Goal: Task Accomplishment & Management: Manage account settings

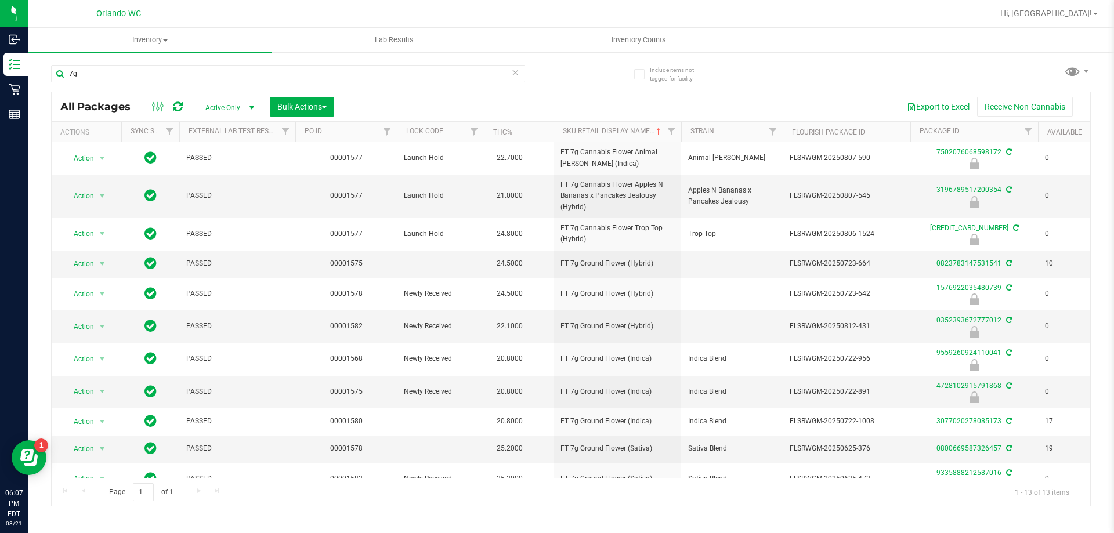
type input "7"
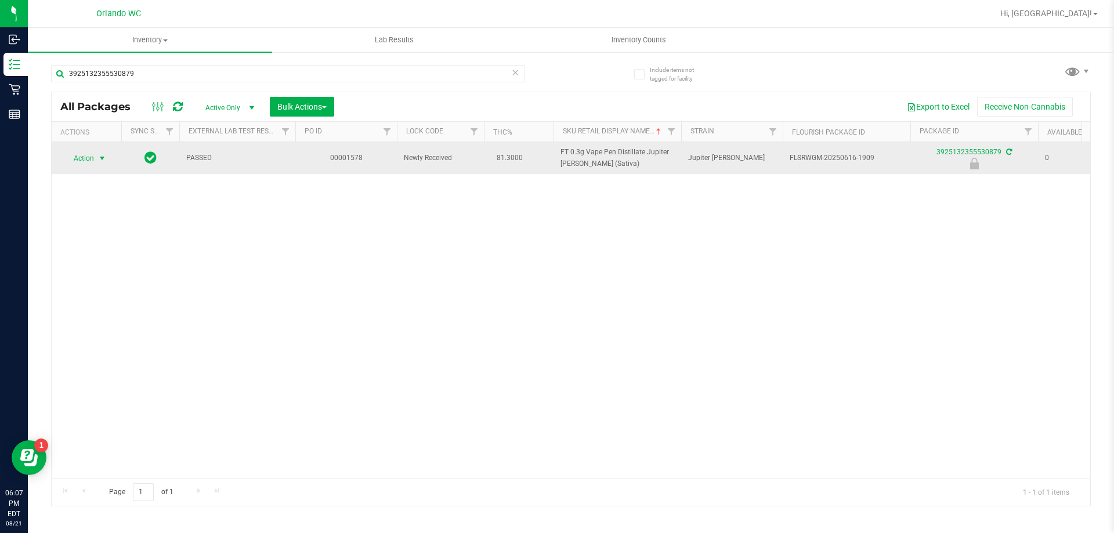
type input "3925132355530879"
click at [99, 162] on span "select" at bounding box center [101, 158] width 9 height 9
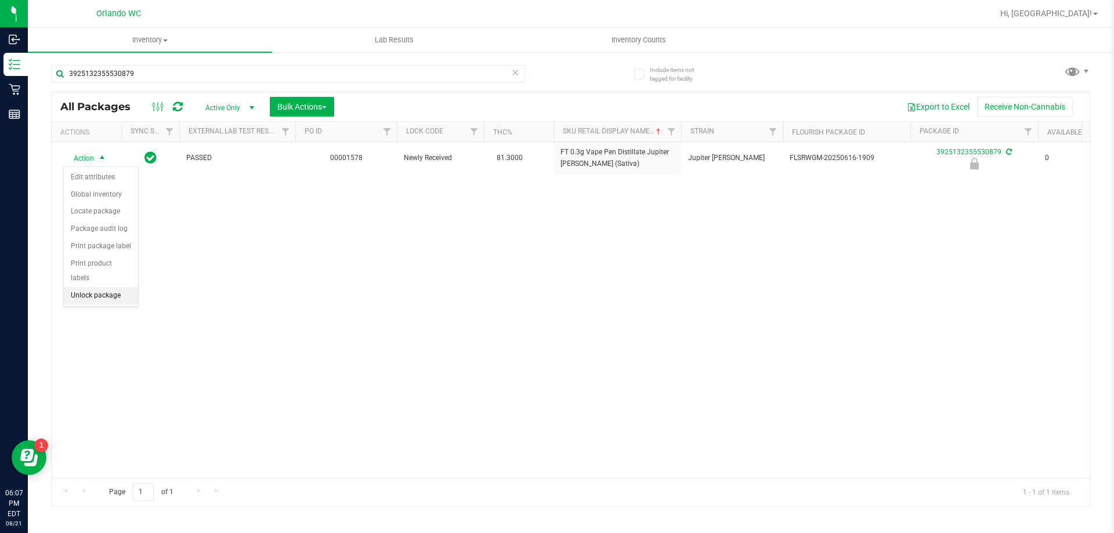
click at [106, 287] on li "Unlock package" at bounding box center [101, 295] width 74 height 17
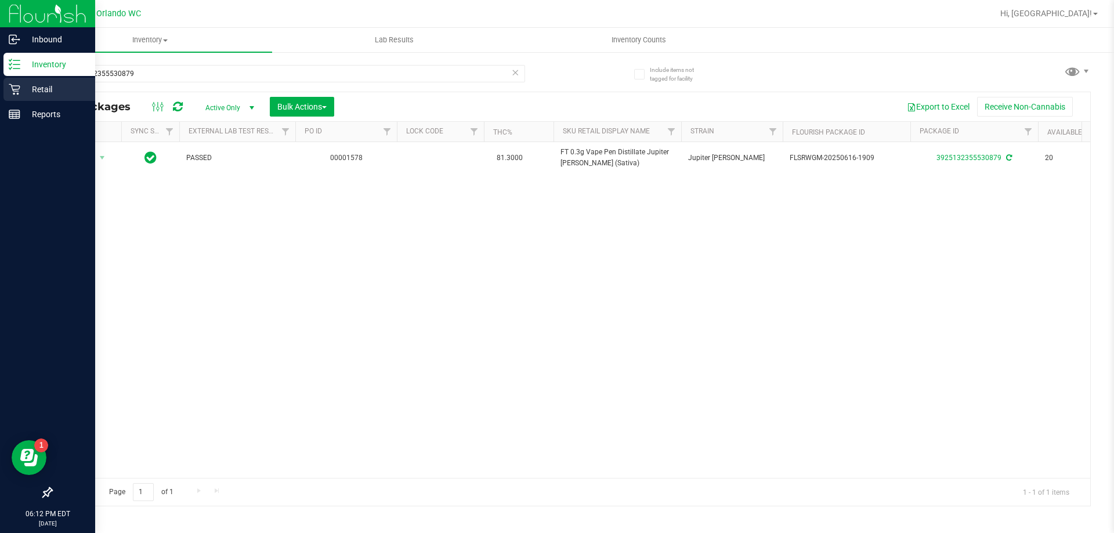
click at [10, 89] on icon at bounding box center [15, 90] width 12 height 12
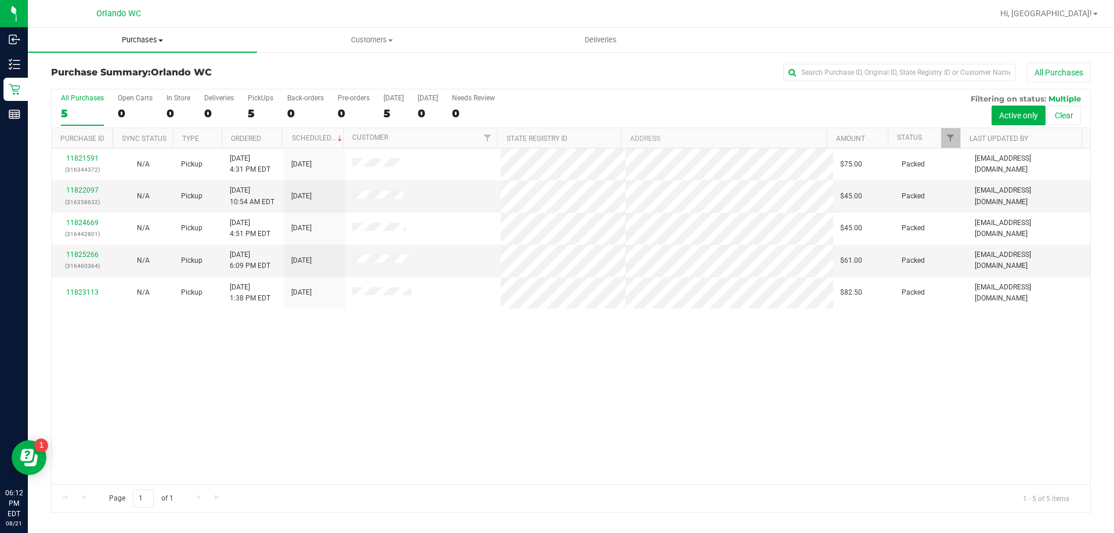
click at [142, 42] on span "Purchases" at bounding box center [142, 40] width 229 height 10
click at [58, 82] on span "Fulfillment" at bounding box center [64, 84] width 72 height 10
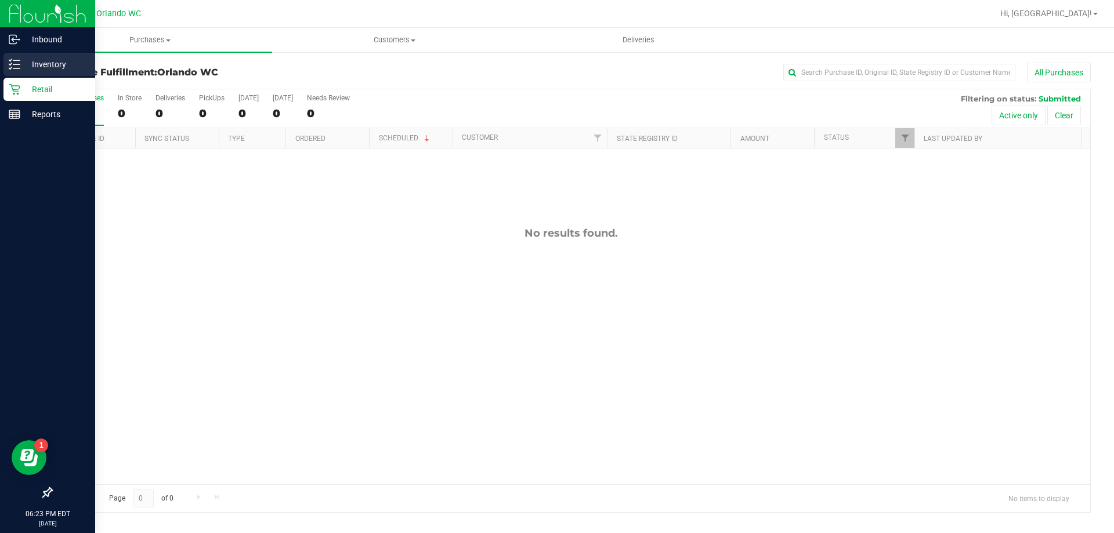
click at [27, 68] on p "Inventory" at bounding box center [55, 64] width 70 height 14
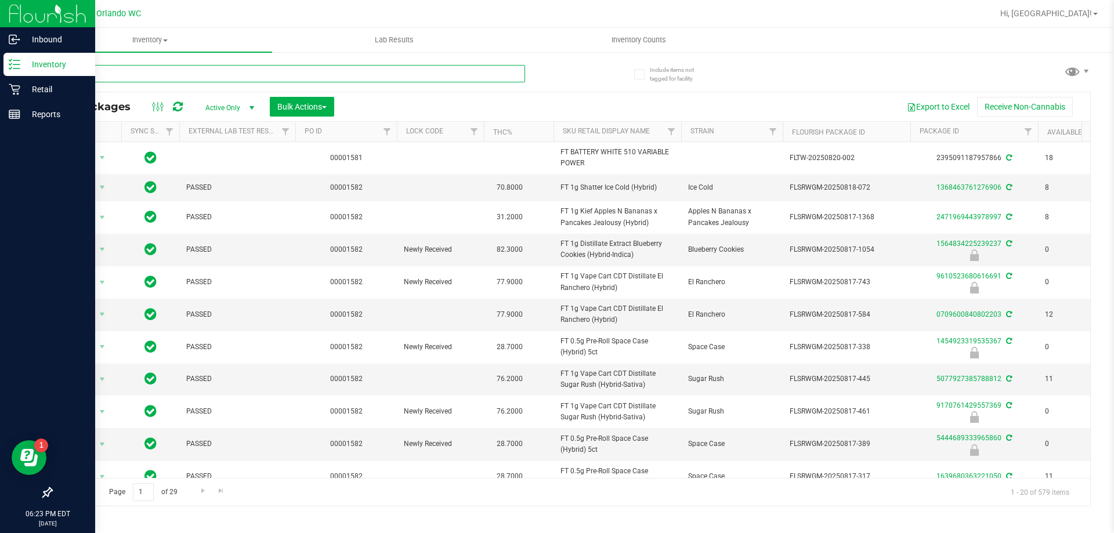
click at [112, 74] on input "text" at bounding box center [288, 73] width 474 height 17
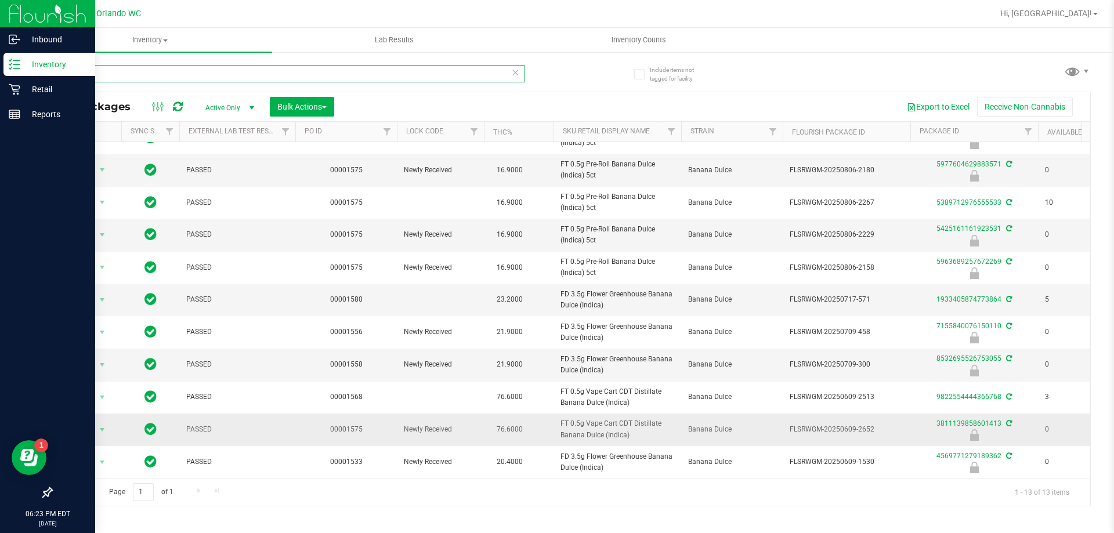
scroll to position [94, 0]
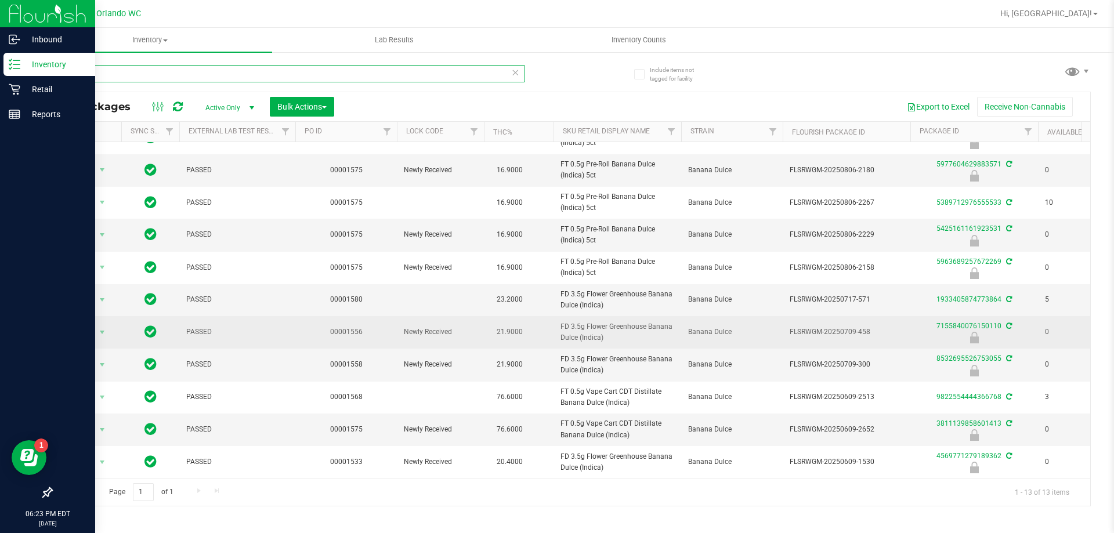
type input "bdl"
click at [505, 324] on span "21.9000" at bounding box center [510, 332] width 38 height 17
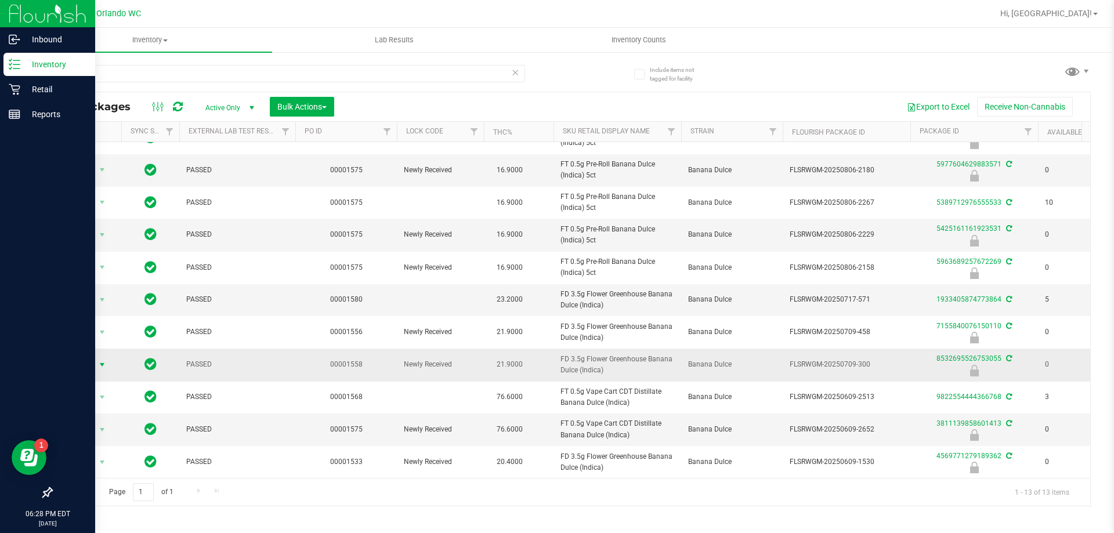
click at [95, 361] on span "select" at bounding box center [102, 365] width 15 height 16
click at [113, 486] on li "Unlock package" at bounding box center [101, 494] width 74 height 17
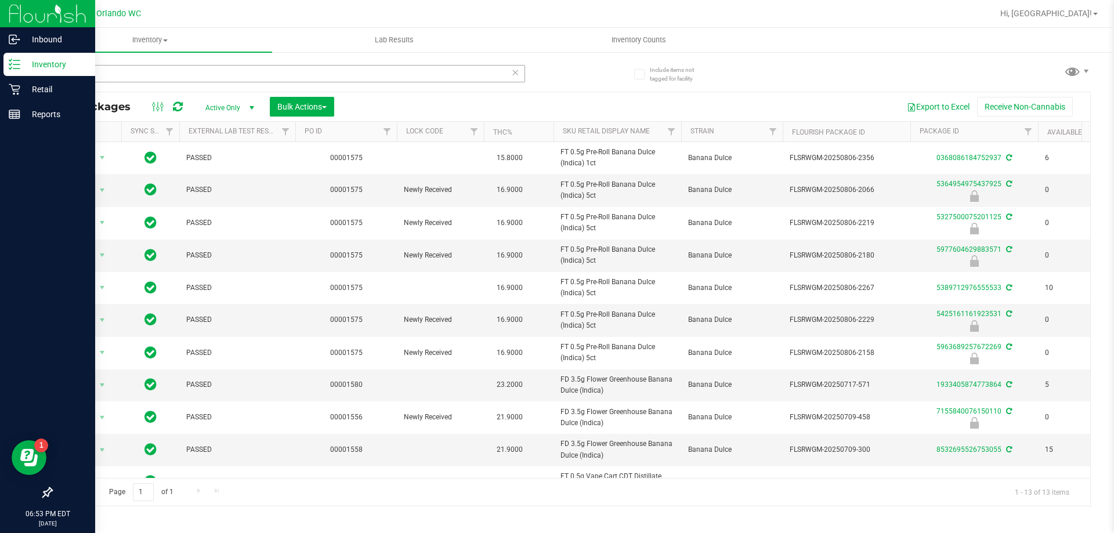
click at [520, 75] on div "bdl" at bounding box center [288, 73] width 474 height 17
click at [512, 75] on icon at bounding box center [515, 72] width 8 height 14
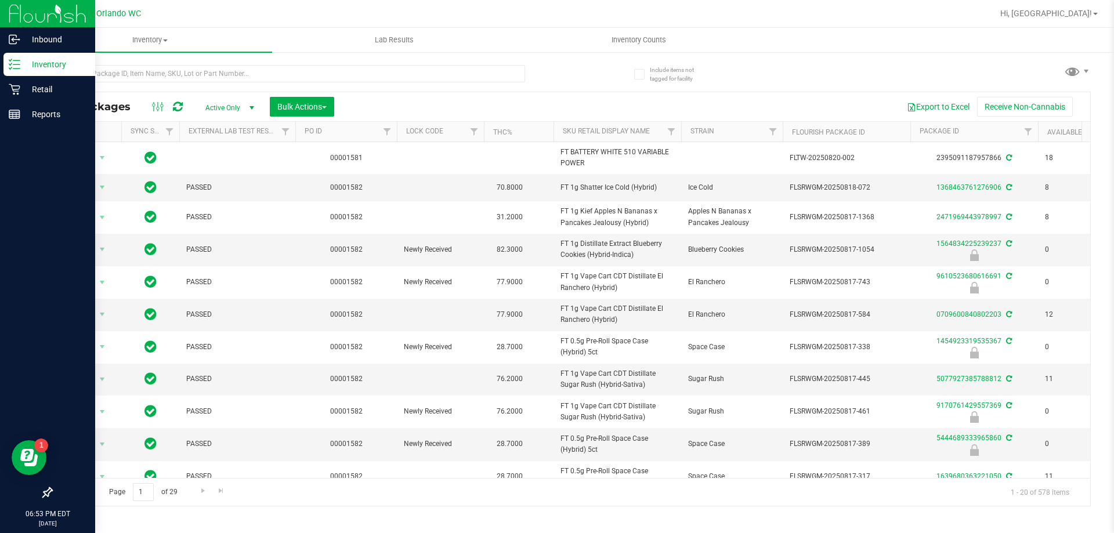
click at [658, 135] on th "Sku Retail Display Name" at bounding box center [617, 132] width 128 height 20
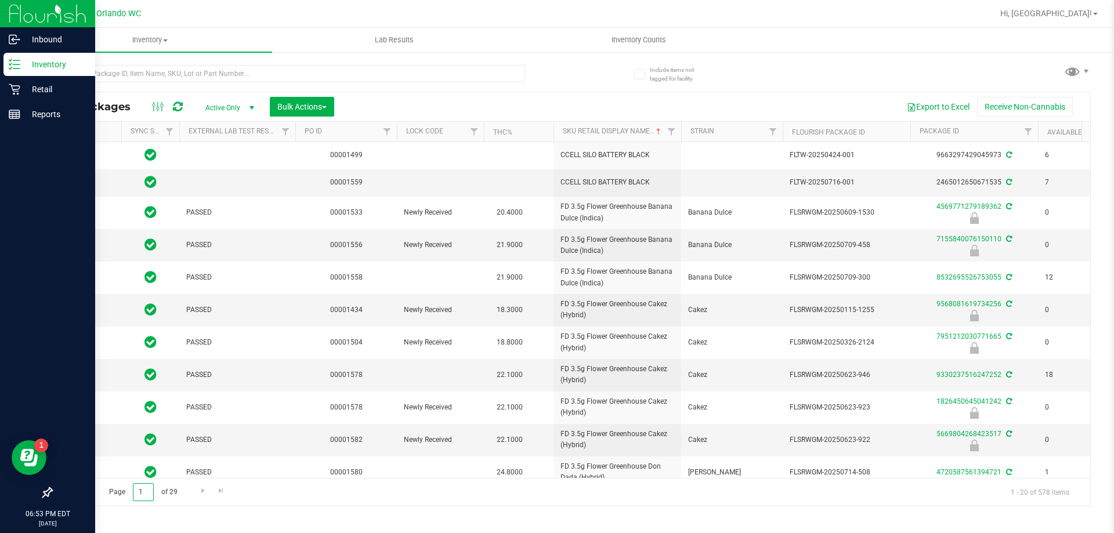
click at [147, 499] on input "1" at bounding box center [143, 492] width 21 height 18
type input "6"
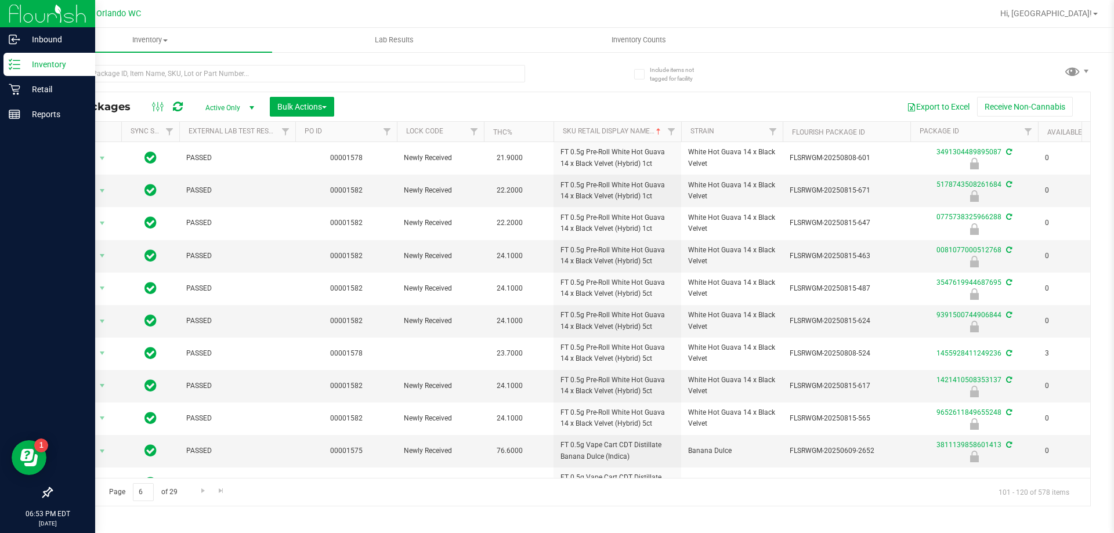
click at [88, 494] on span "Go to the previous page" at bounding box center [83, 490] width 9 height 9
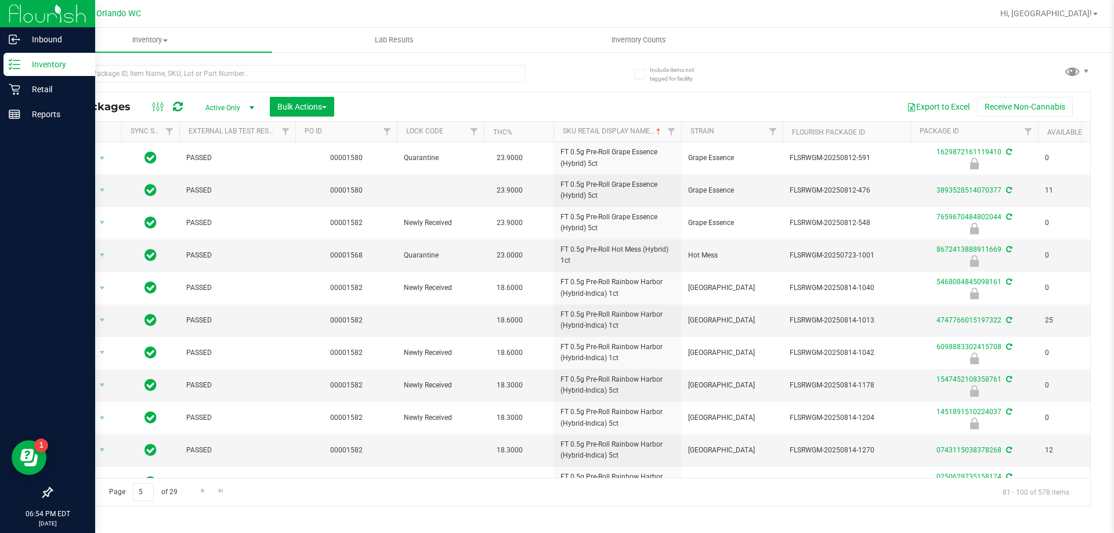
scroll to position [321, 0]
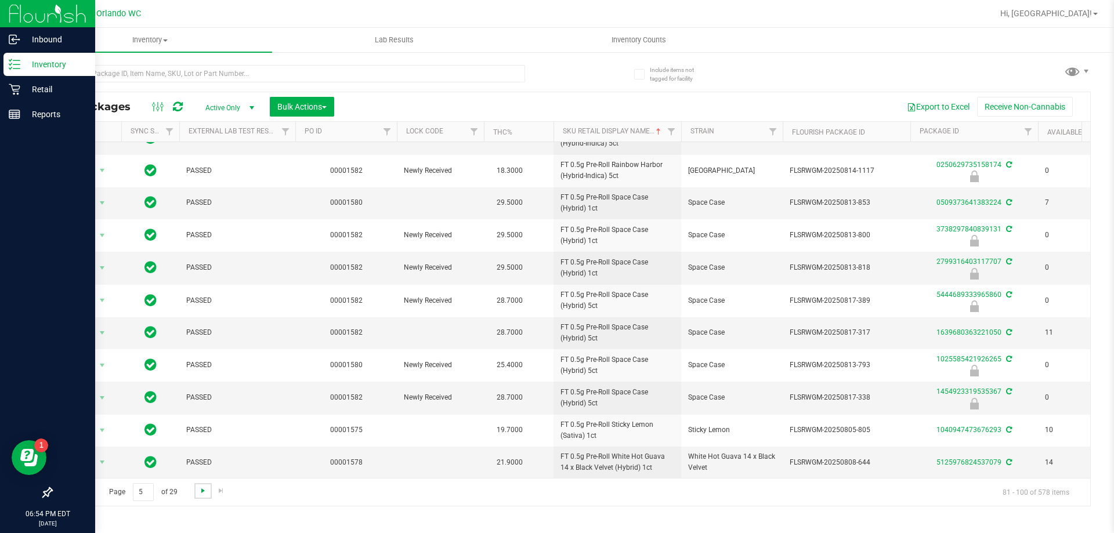
click at [202, 494] on span "Go to the next page" at bounding box center [202, 490] width 9 height 9
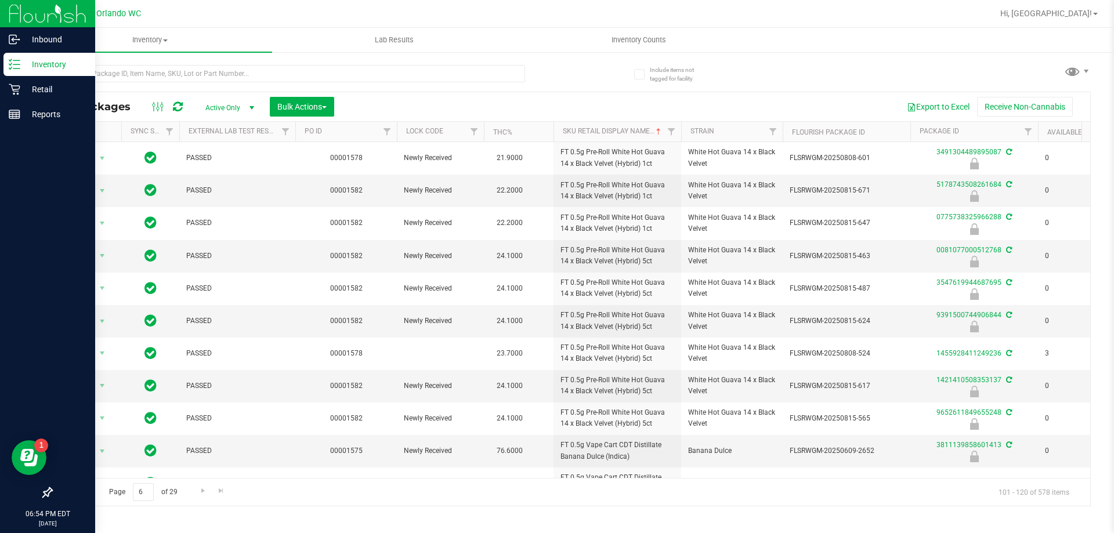
click at [82, 493] on span "Go to the previous page" at bounding box center [83, 490] width 9 height 9
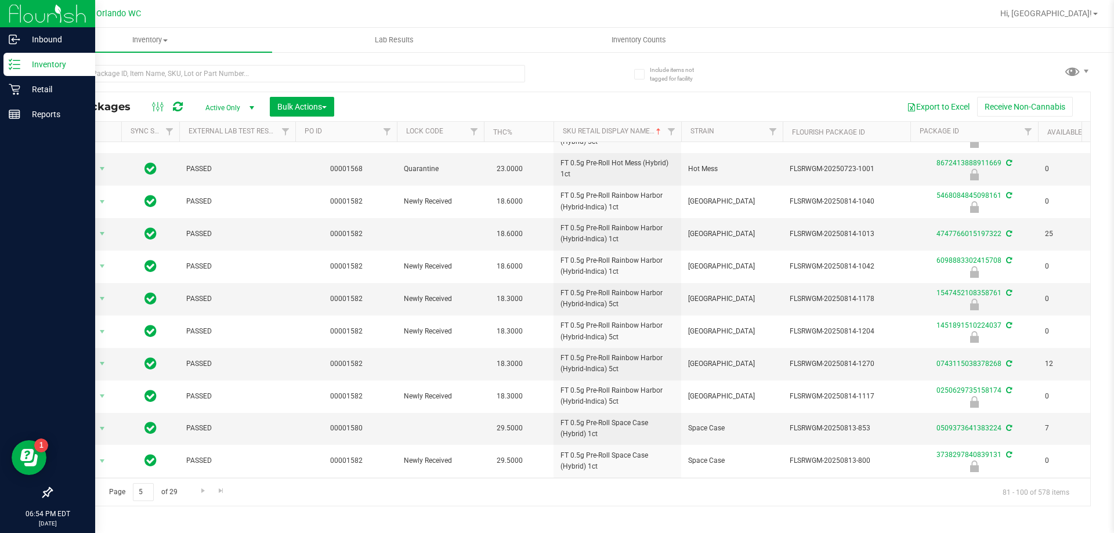
scroll to position [321, 0]
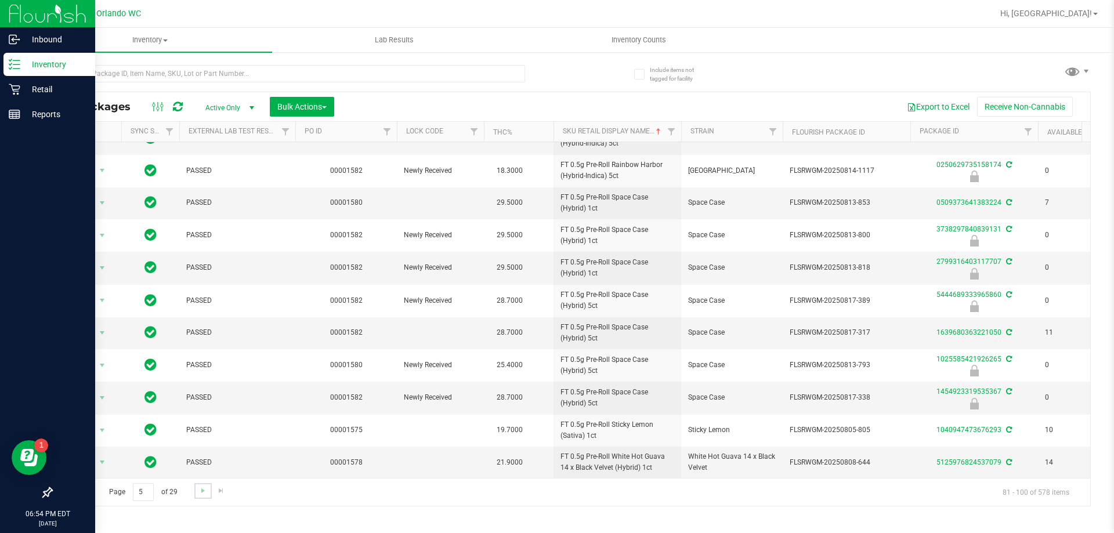
click at [196, 497] on link "Go to the next page" at bounding box center [202, 491] width 17 height 16
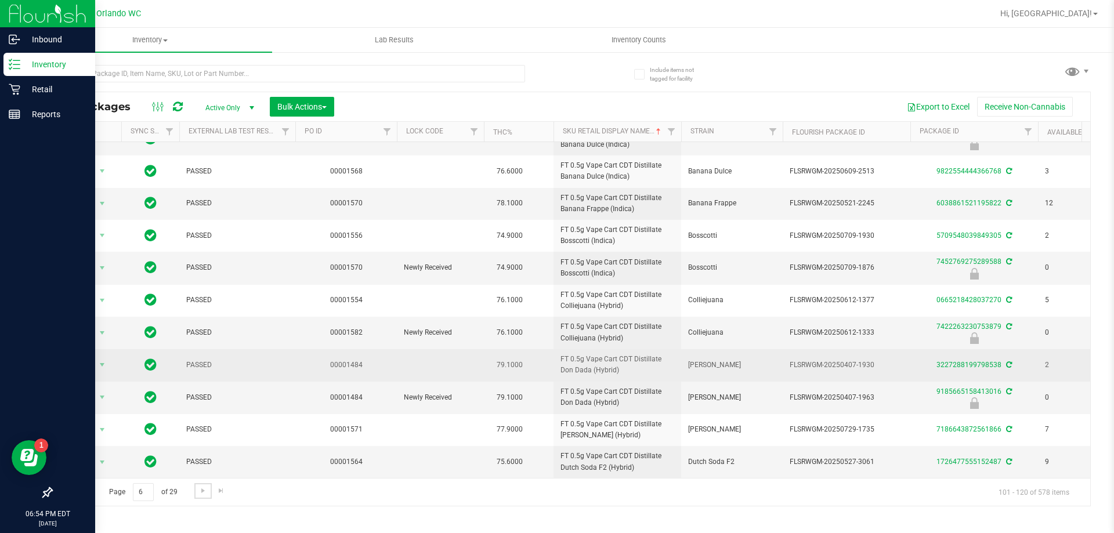
scroll to position [321, 0]
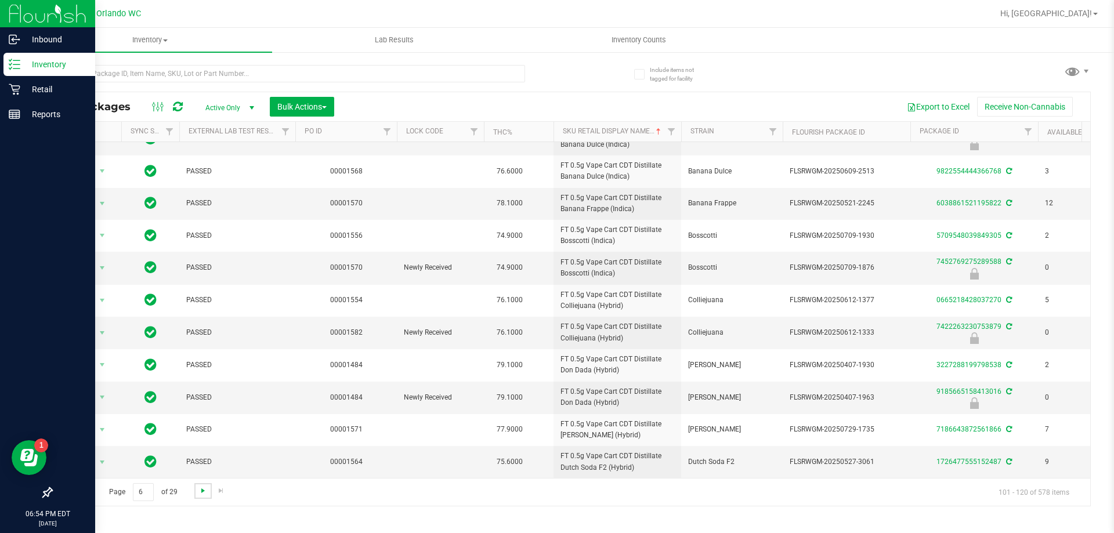
click at [202, 494] on span "Go to the next page" at bounding box center [202, 490] width 9 height 9
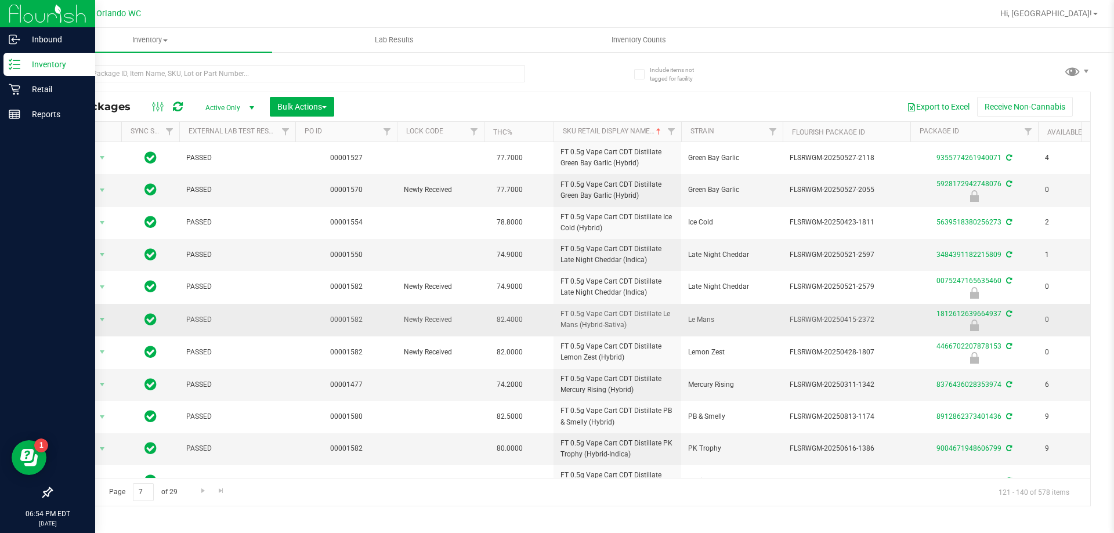
click at [604, 319] on span "FT 0.5g Vape Cart CDT Distillate Le Mans (Hybrid-Sativa)" at bounding box center [617, 320] width 114 height 22
copy tr "FT 0.5g Vape Cart CDT Distillate Le Mans (Hybrid-Sativa)"
click at [929, 480] on div "Page 7 of 29 121 - 140 of 578 items" at bounding box center [571, 492] width 1039 height 28
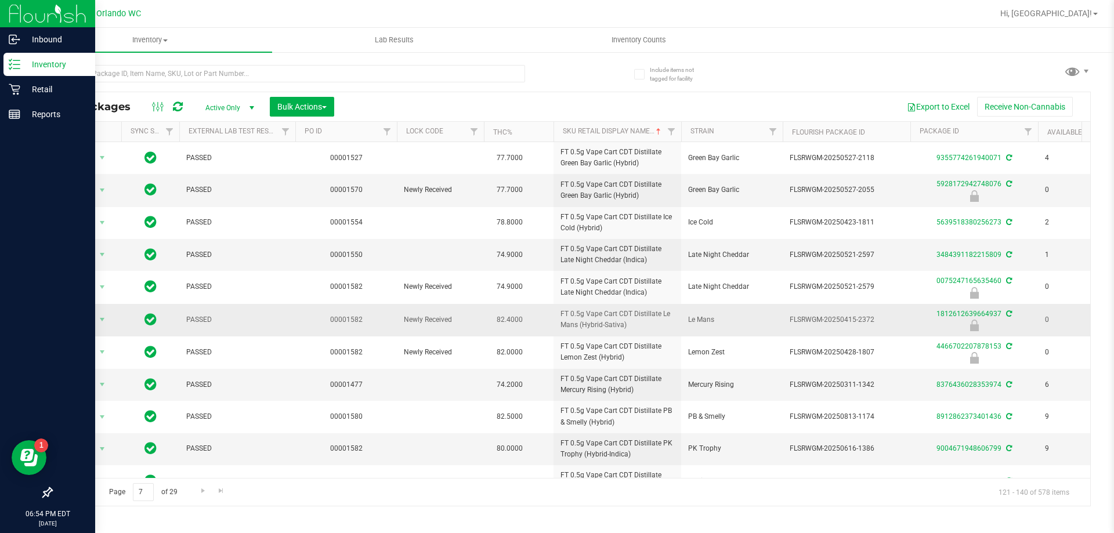
click at [847, 321] on span "FLSRWGM-20250415-2372" at bounding box center [847, 319] width 114 height 11
click at [846, 321] on span "FLSRWGM-20250415-2372" at bounding box center [847, 319] width 114 height 11
copy tr "FLSRWGM-20250415-2372"
click at [859, 498] on div "Page 7 of 29 121 - 140 of 578 items" at bounding box center [571, 492] width 1039 height 28
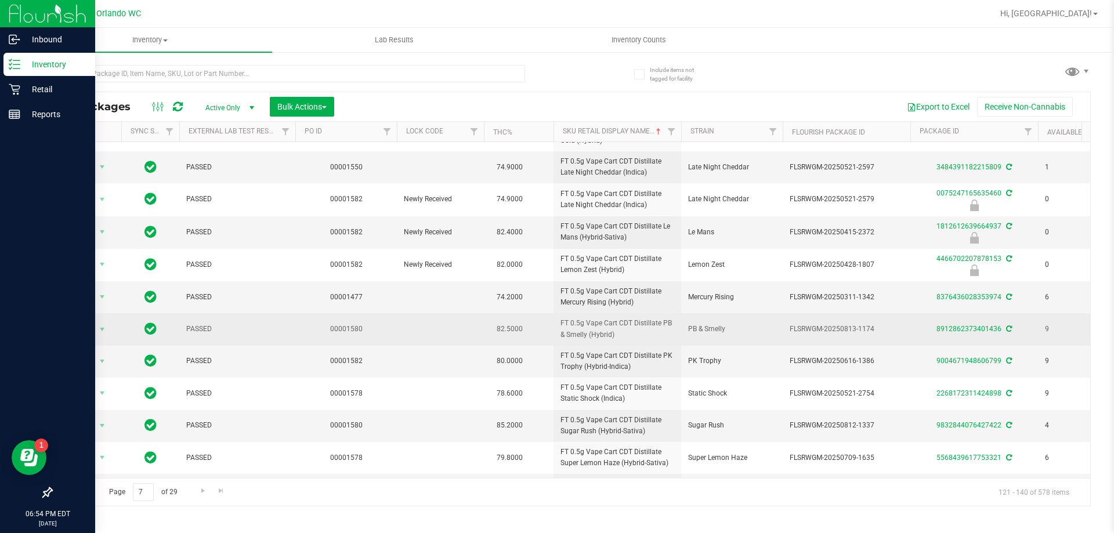
scroll to position [116, 0]
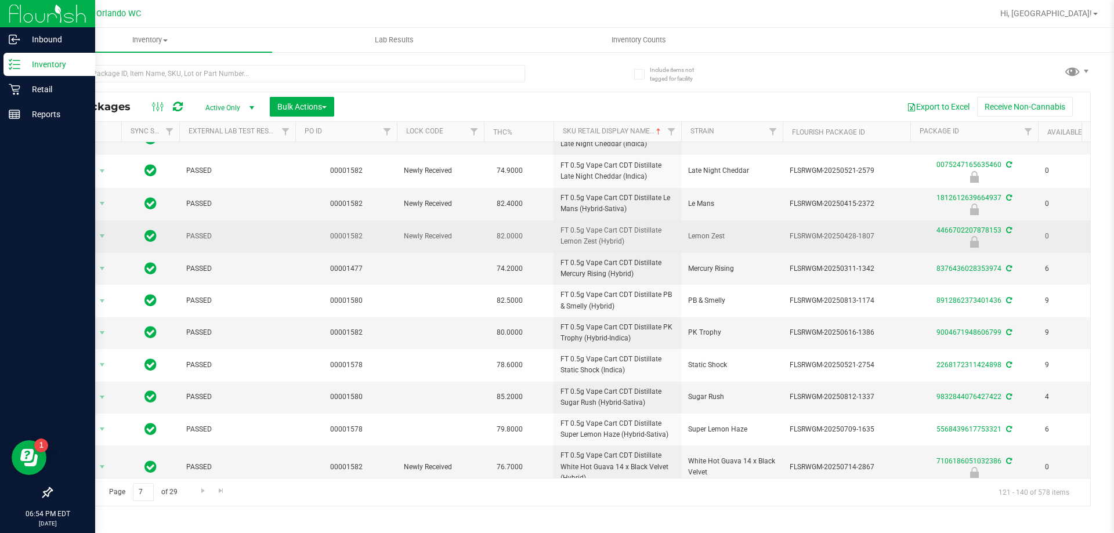
click at [582, 235] on span "FT 0.5g Vape Cart CDT Distillate Lemon Zest (Hybrid)" at bounding box center [617, 236] width 114 height 22
copy tr "FT 0.5g Vape Cart CDT Distillate Lemon Zest (Hybrid)"
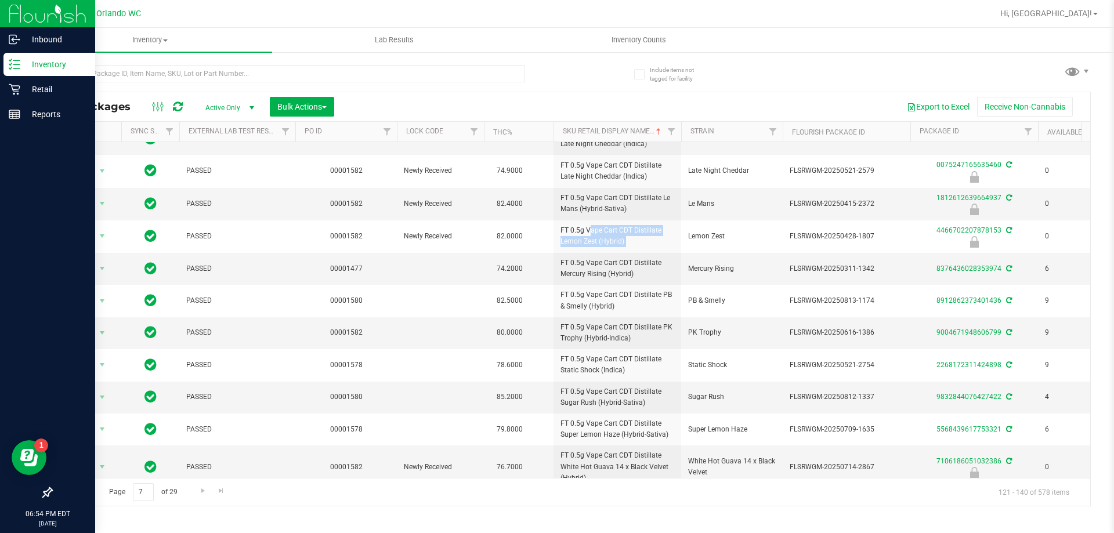
click at [903, 507] on div "Inventory All packages All inventory Waste log Create inventory Lab Results Inv…" at bounding box center [571, 280] width 1086 height 505
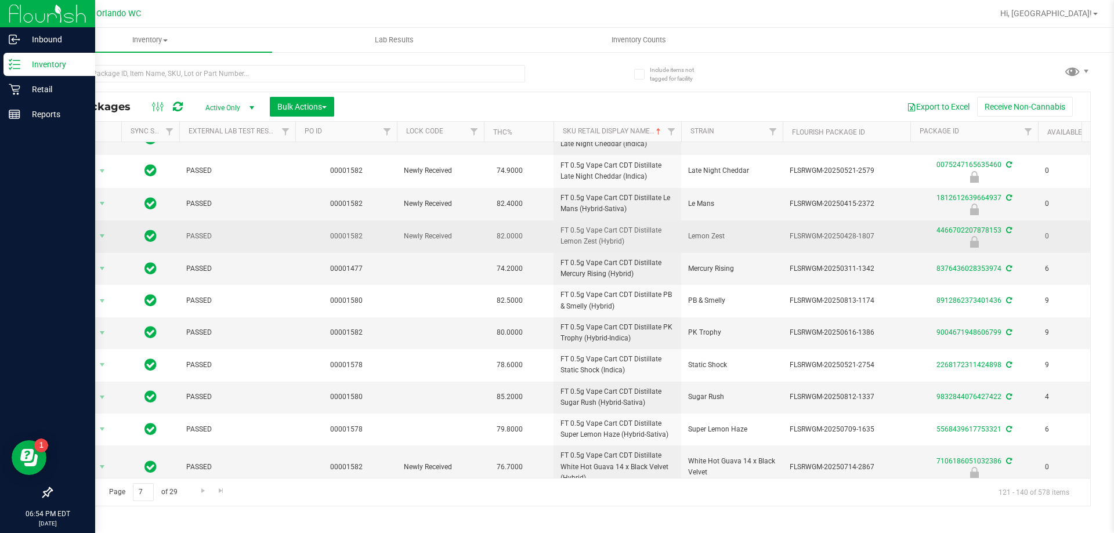
click at [815, 235] on span "FLSRWGM-20250428-1807" at bounding box center [847, 236] width 114 height 11
copy tr "FLSRWGM-20250428-1807"
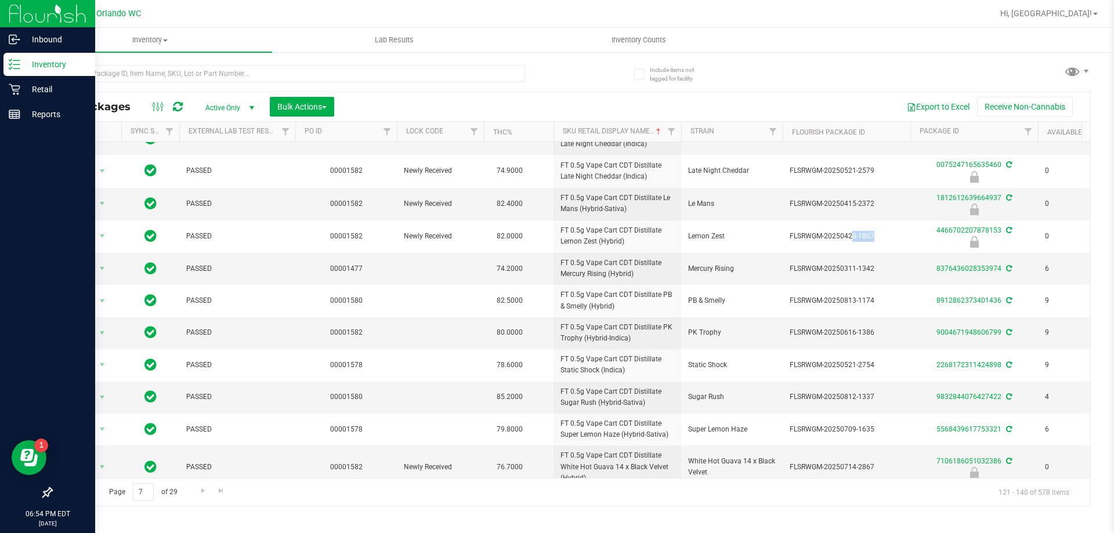
click at [895, 512] on div "Inventory All packages All inventory Waste log Create inventory Lab Results Inv…" at bounding box center [571, 280] width 1086 height 505
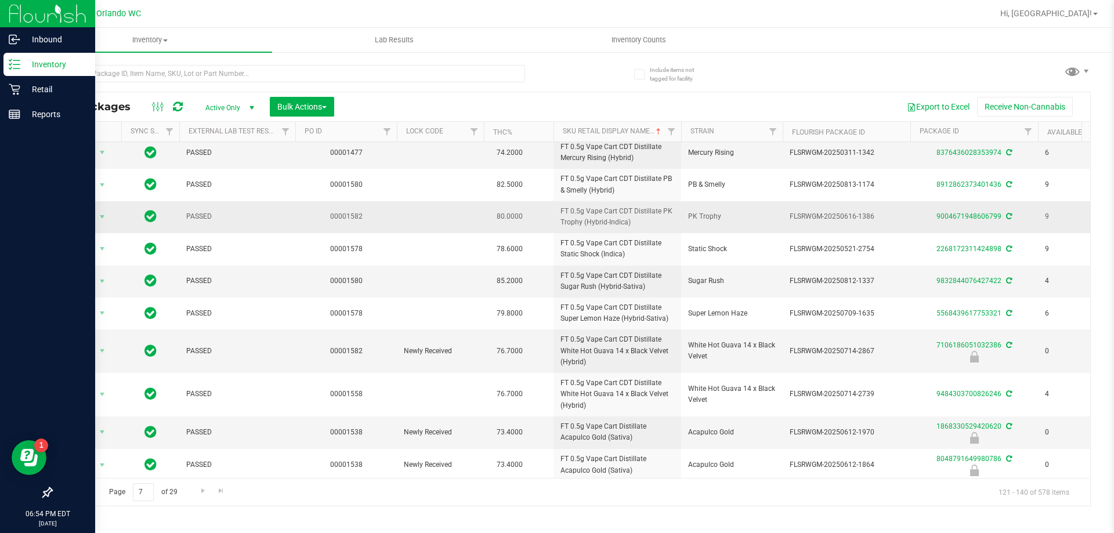
scroll to position [341, 0]
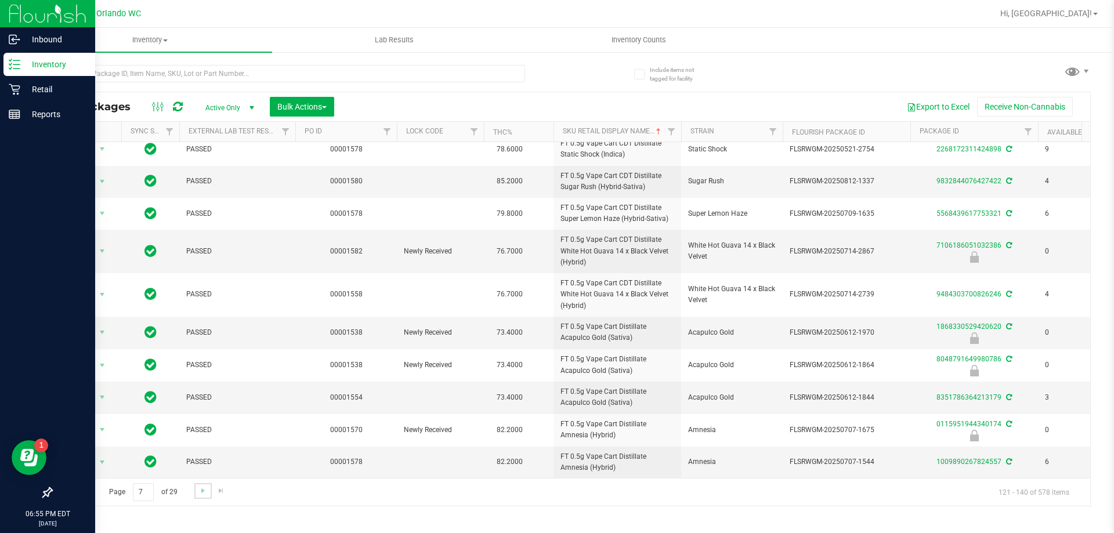
click at [196, 490] on link "Go to the next page" at bounding box center [202, 491] width 17 height 16
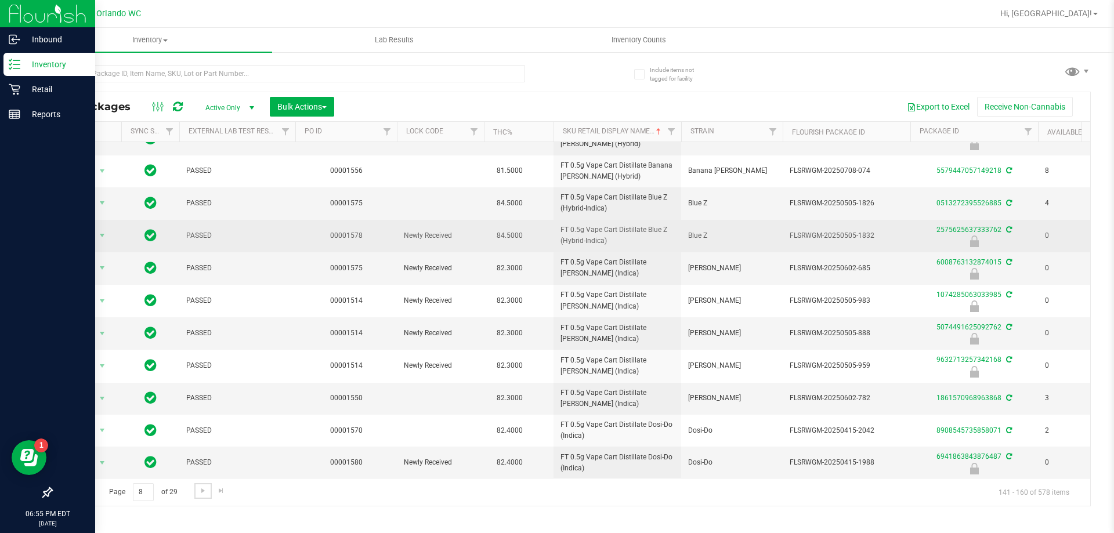
scroll to position [116, 0]
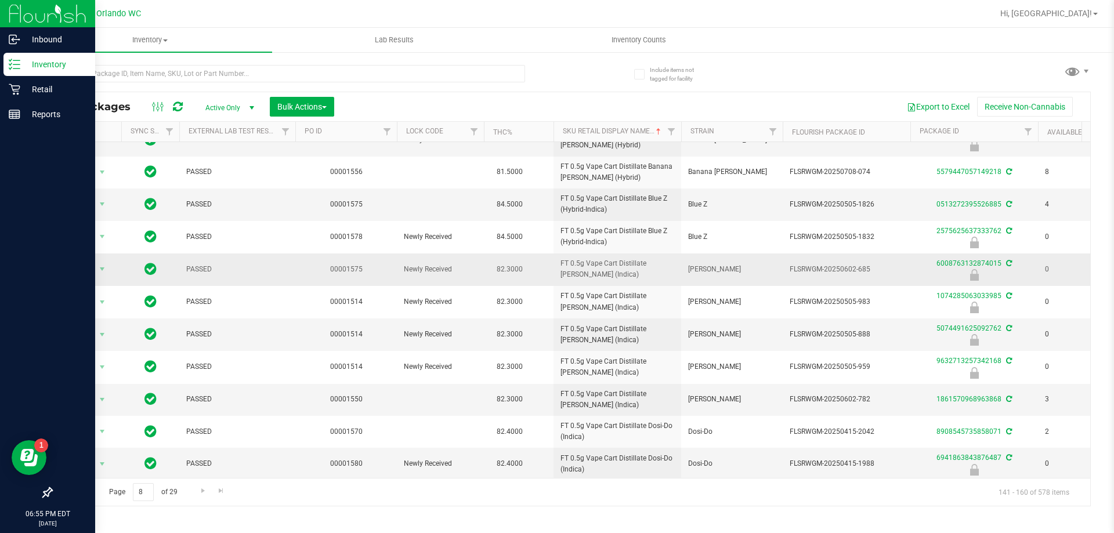
click at [596, 266] on span "FT 0.5g Vape Cart Distillate [PERSON_NAME] (Indica)" at bounding box center [617, 269] width 114 height 22
copy tr "FT 0.5g Vape Cart Distillate [PERSON_NAME] (Indica)"
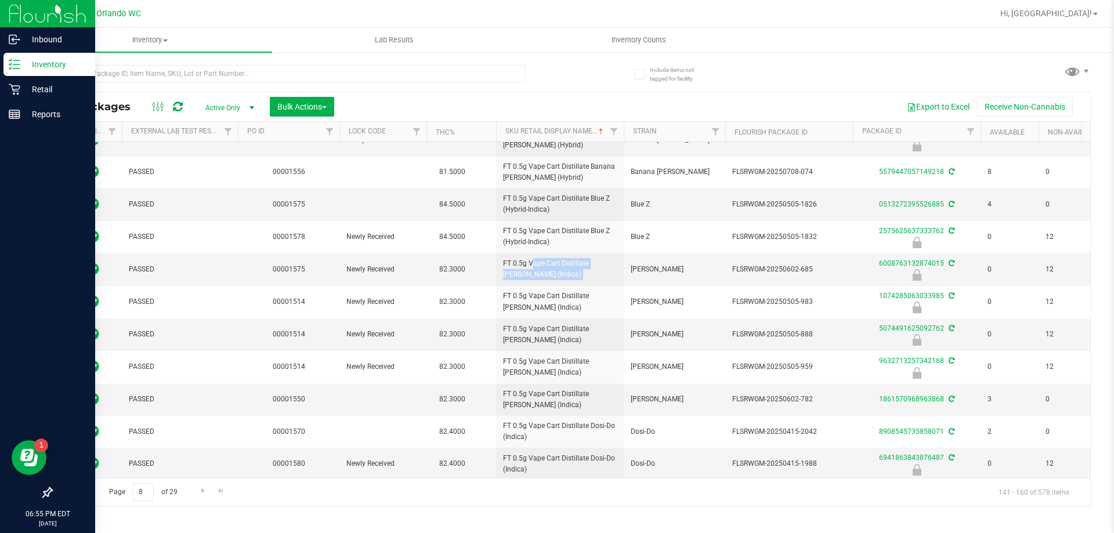
scroll to position [0, 0]
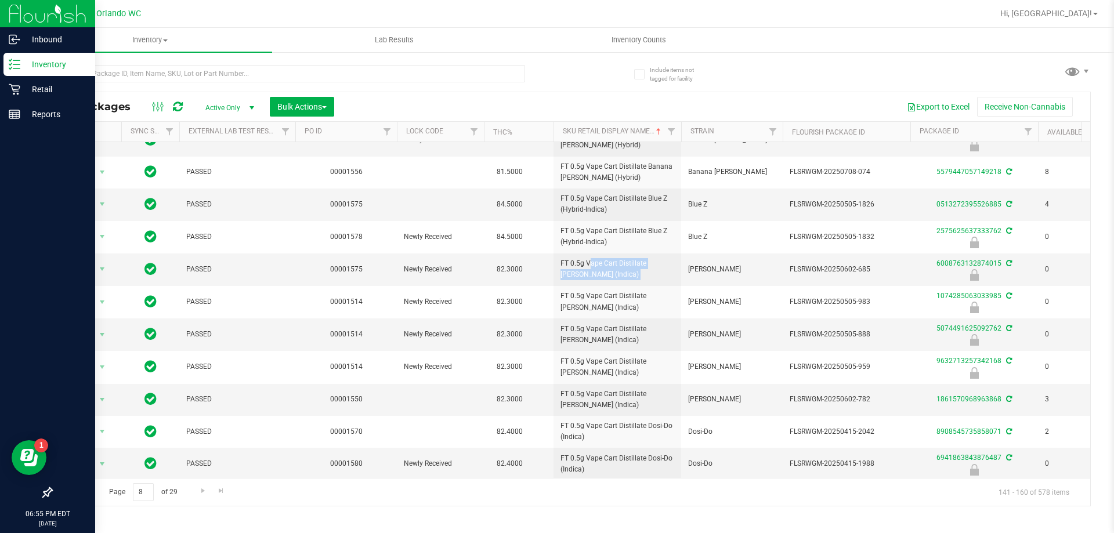
click at [715, 510] on div "Inventory All packages All inventory Waste log Create inventory Lab Results Inv…" at bounding box center [571, 280] width 1086 height 505
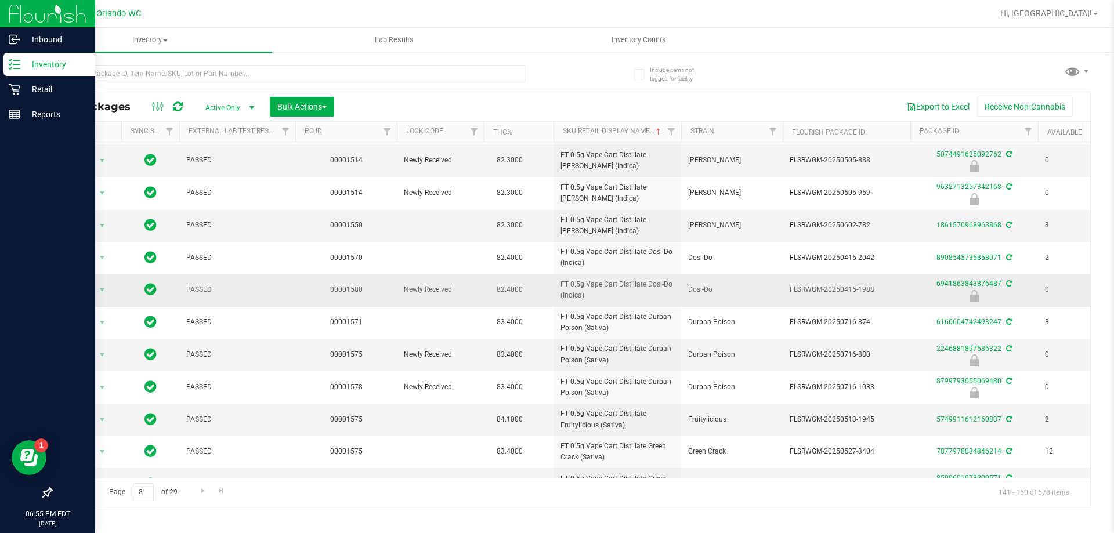
scroll to position [321, 0]
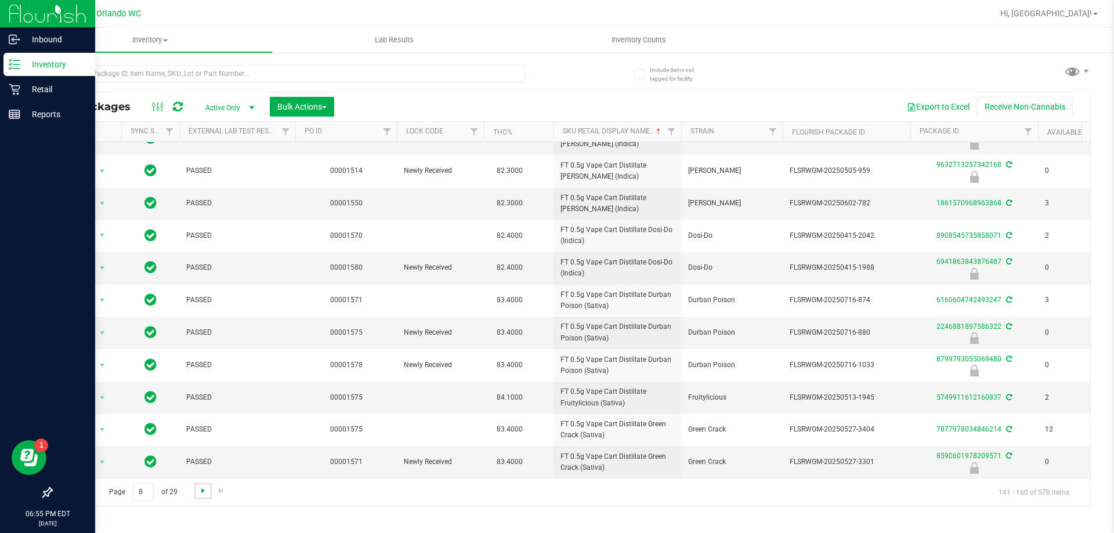
click at [203, 494] on span "Go to the next page" at bounding box center [202, 490] width 9 height 9
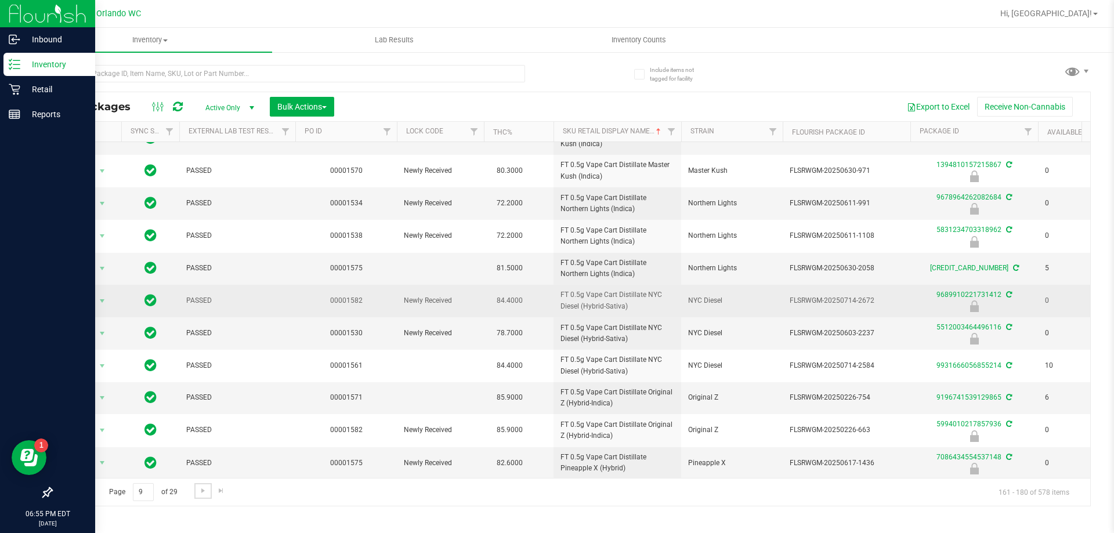
scroll to position [321, 0]
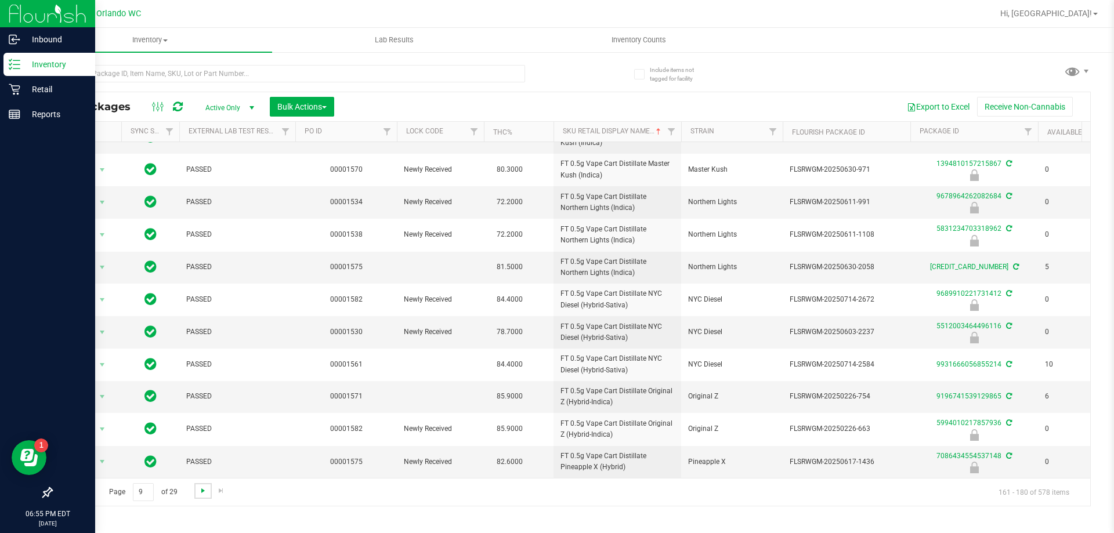
click at [202, 491] on span "Go to the next page" at bounding box center [202, 490] width 9 height 9
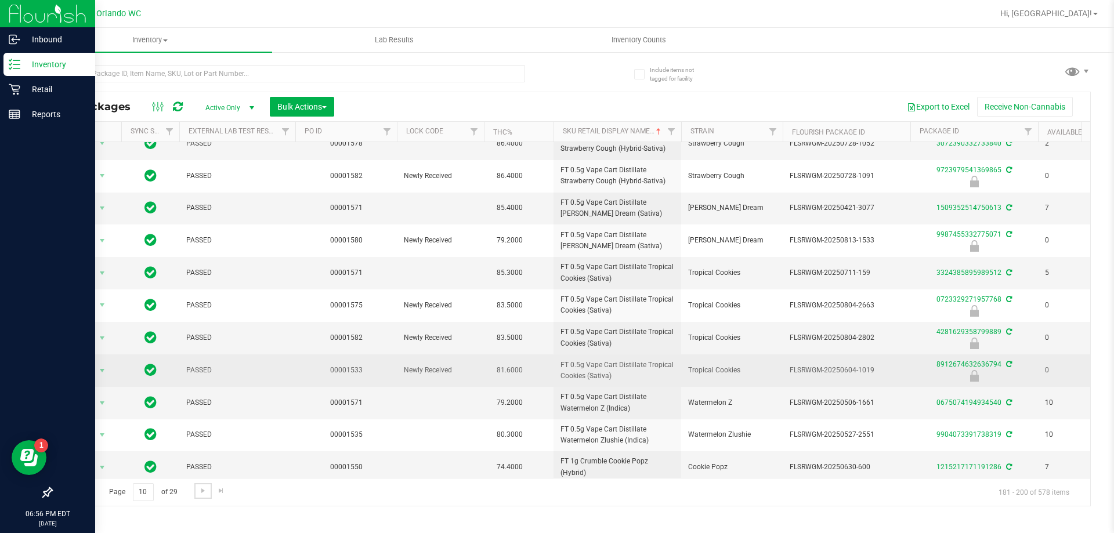
scroll to position [316, 0]
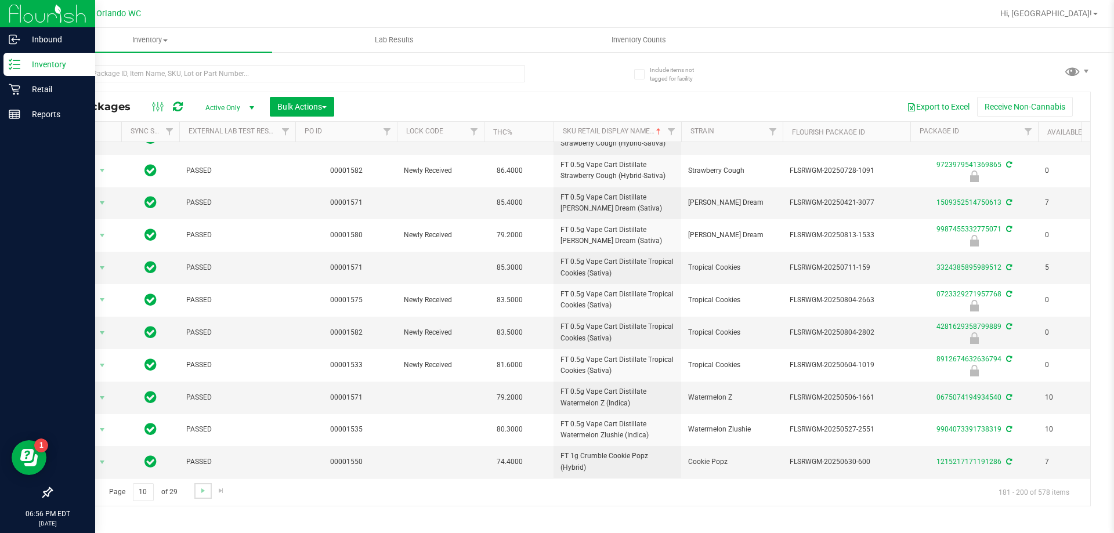
click at [202, 497] on link "Go to the next page" at bounding box center [202, 491] width 17 height 16
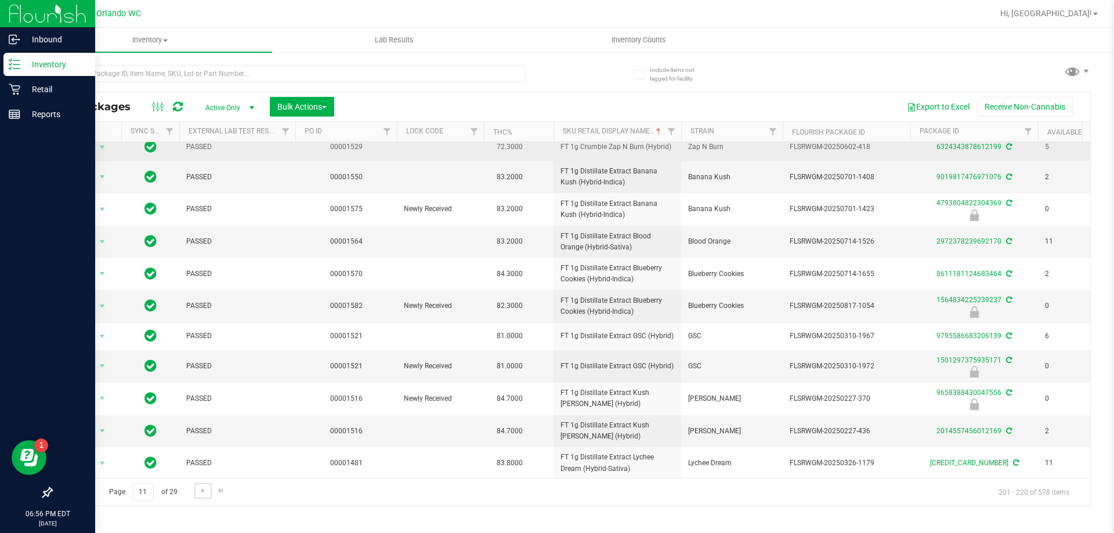
scroll to position [283, 0]
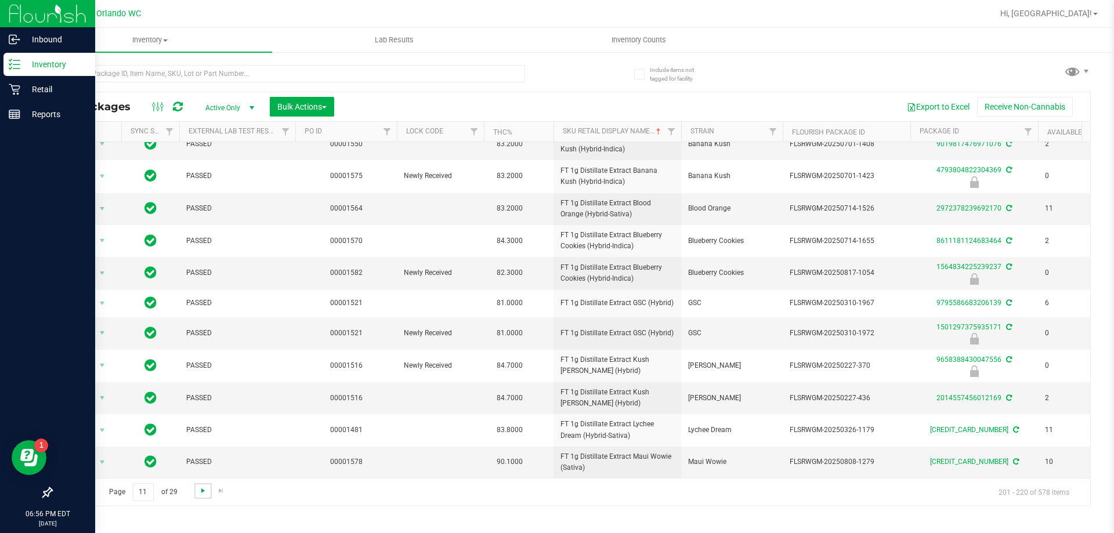
click at [200, 493] on span "Go to the next page" at bounding box center [202, 490] width 9 height 9
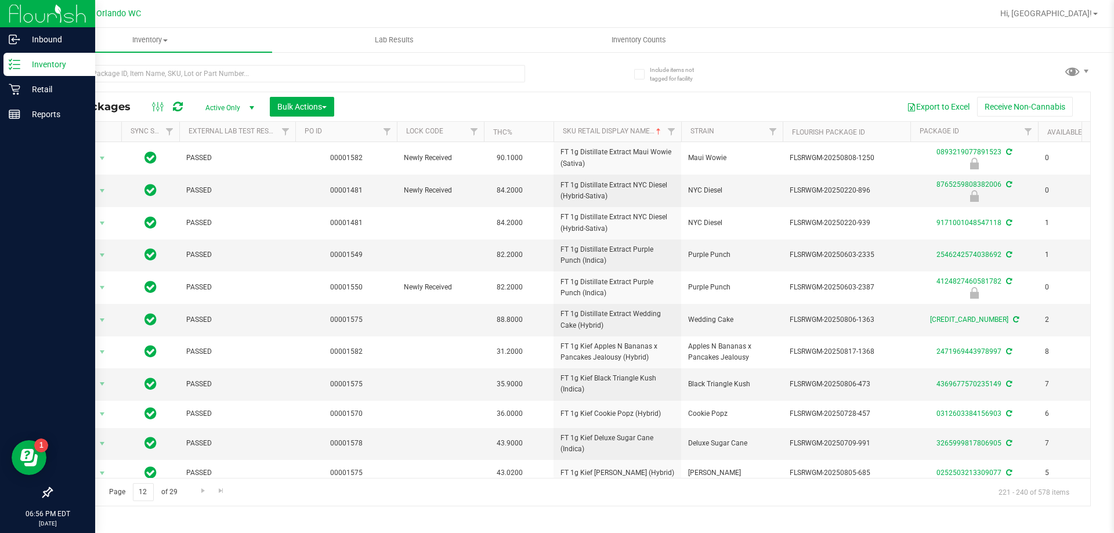
click at [85, 493] on span "Go to the previous page" at bounding box center [83, 490] width 9 height 9
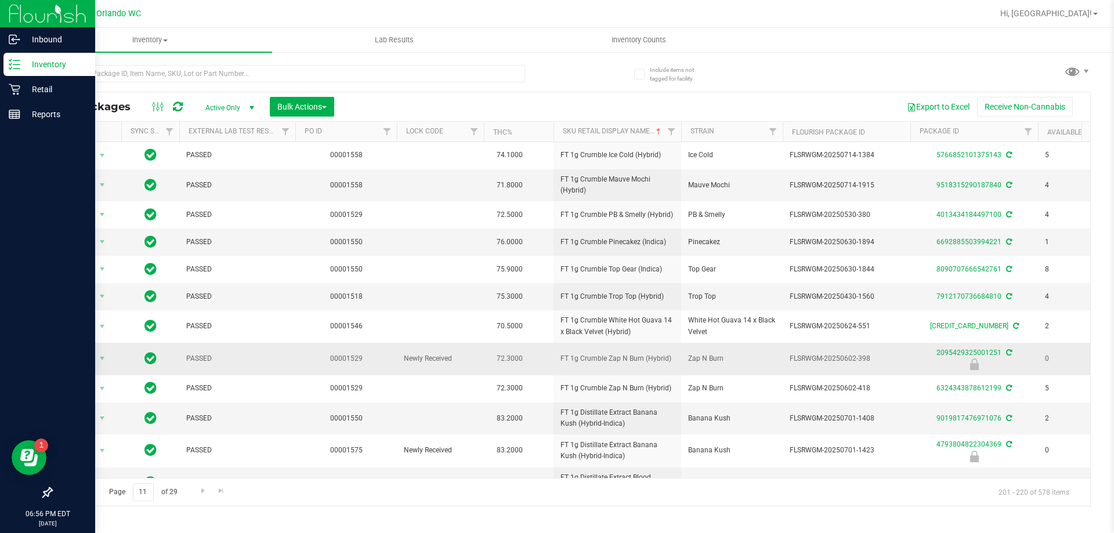
scroll to position [283, 0]
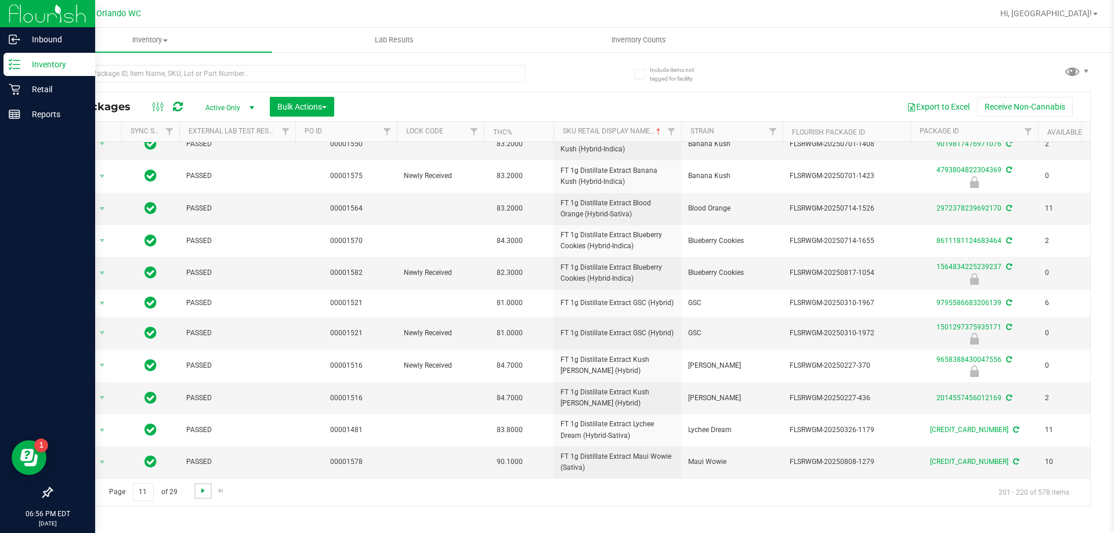
click at [200, 493] on span "Go to the next page" at bounding box center [202, 490] width 9 height 9
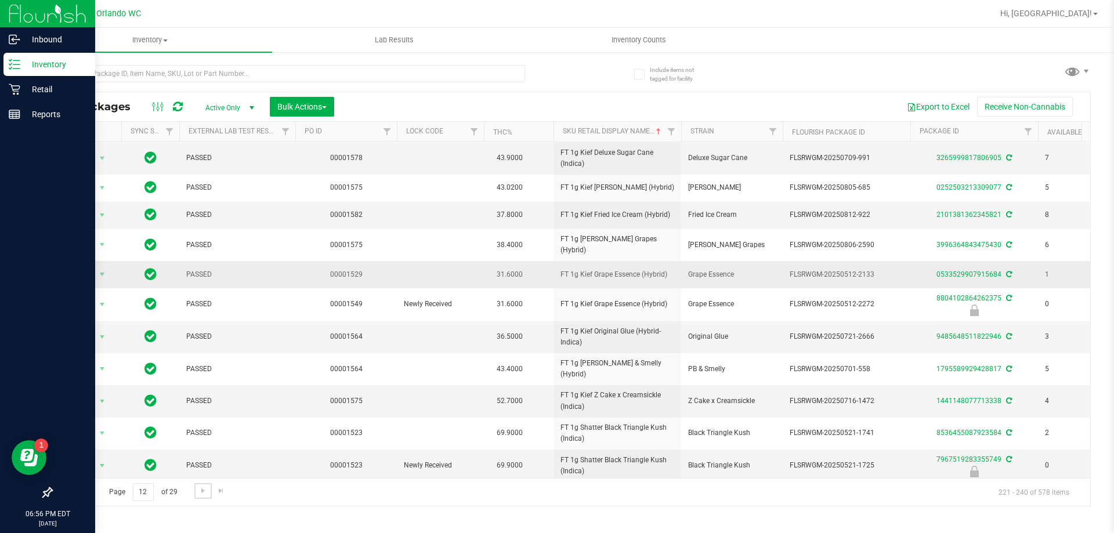
scroll to position [288, 0]
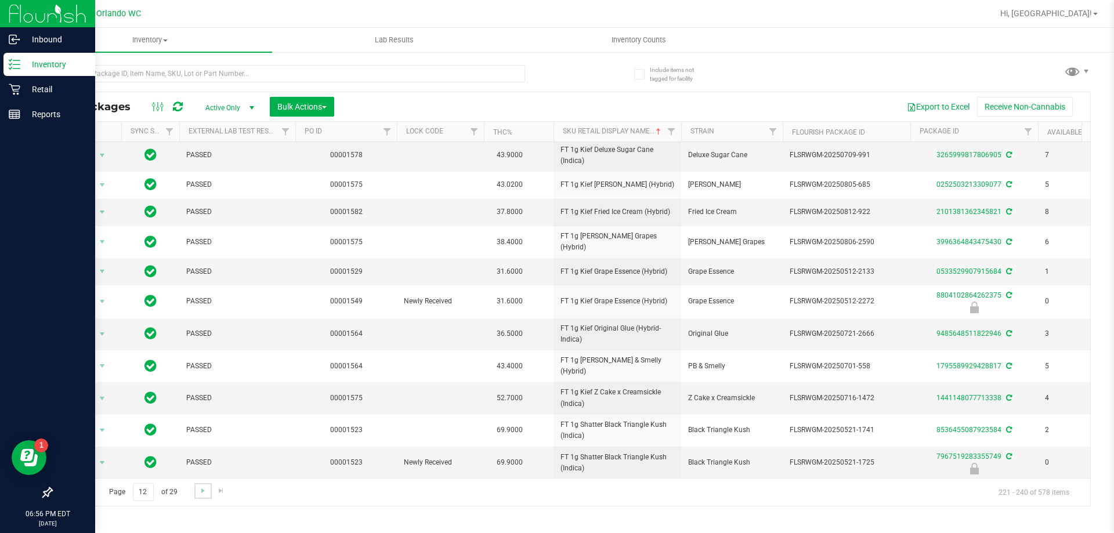
click at [202, 496] on link "Go to the next page" at bounding box center [202, 491] width 17 height 16
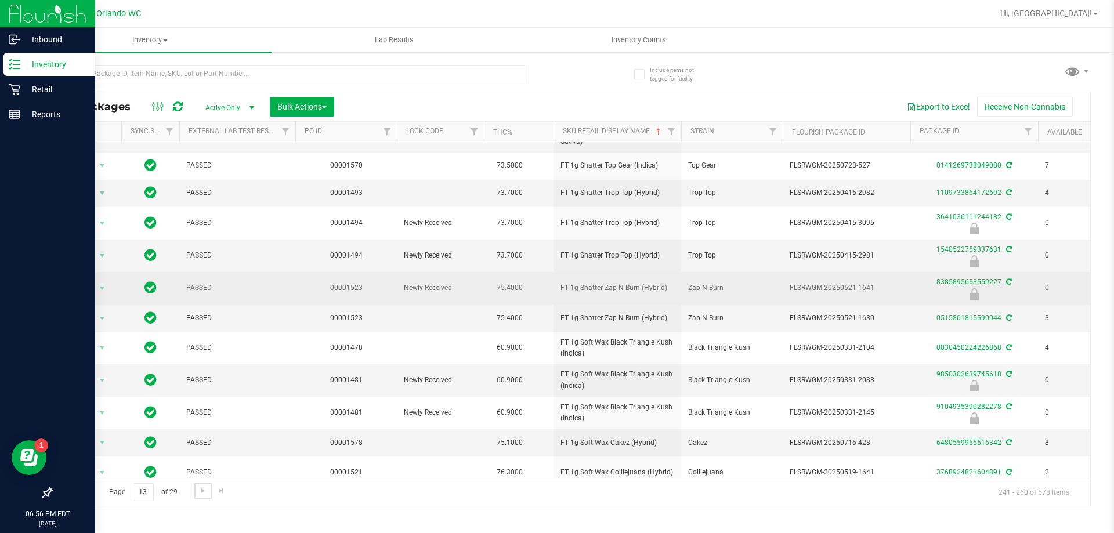
scroll to position [278, 0]
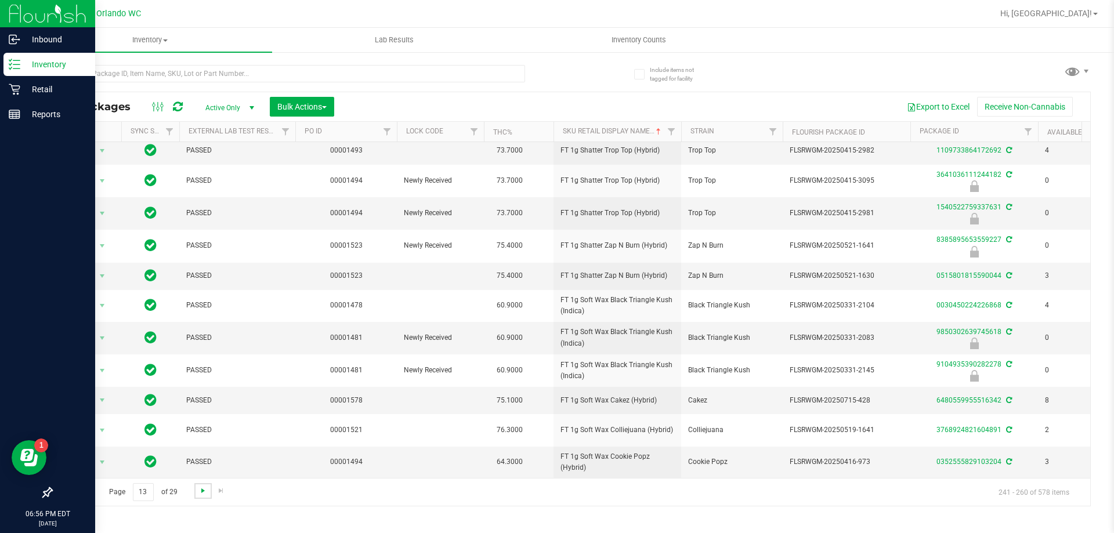
click at [203, 492] on span "Go to the next page" at bounding box center [202, 490] width 9 height 9
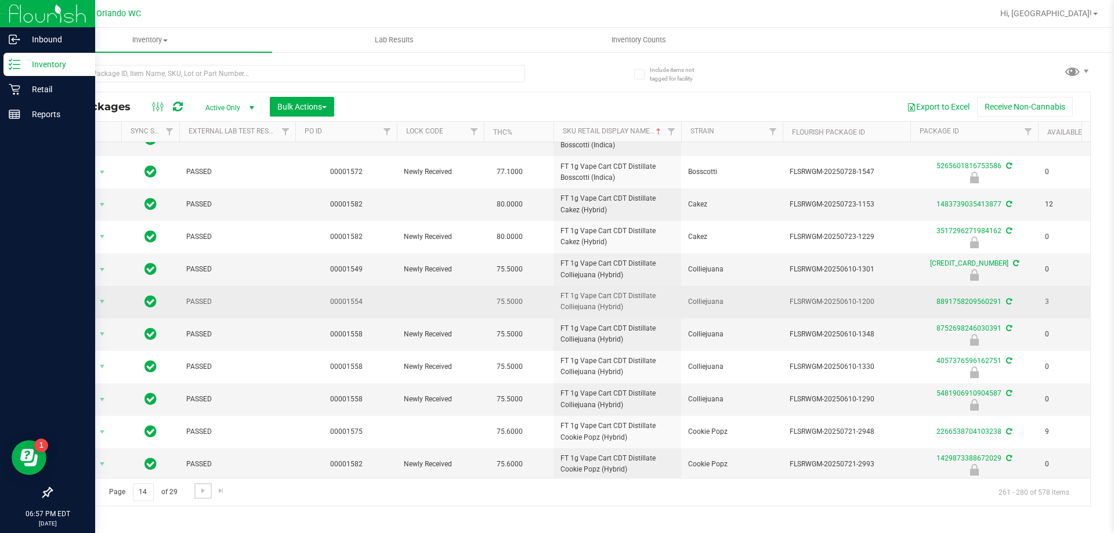
scroll to position [321, 0]
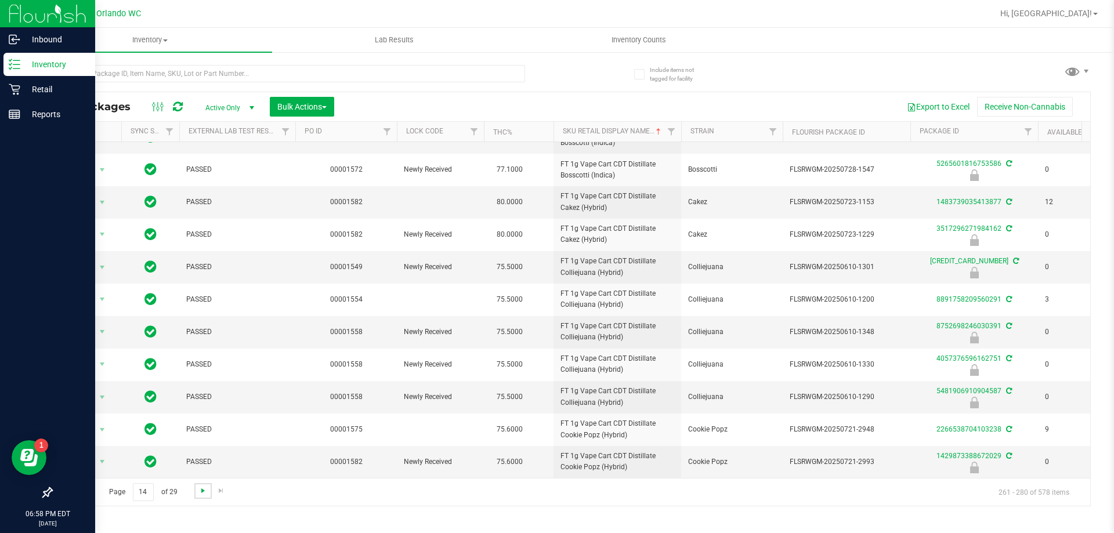
click at [200, 491] on span "Go to the next page" at bounding box center [202, 490] width 9 height 9
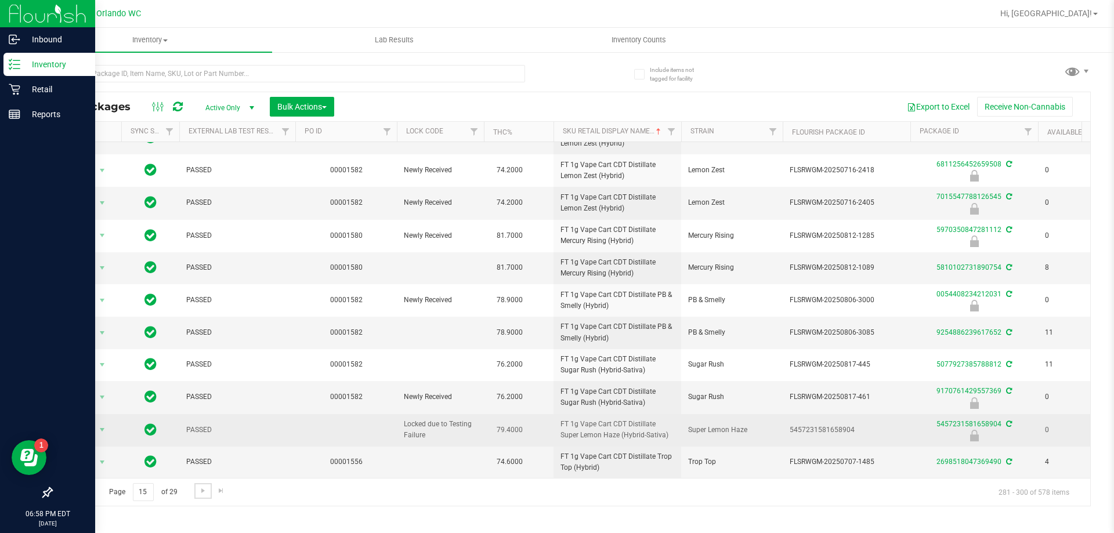
scroll to position [320, 0]
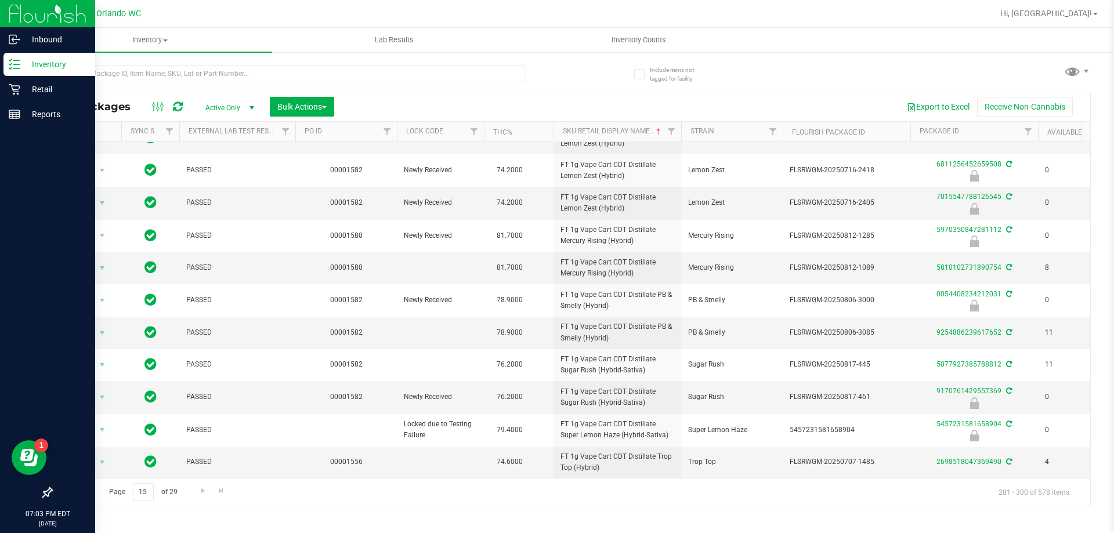
click at [493, 494] on div "Page 15 of 29 281 - 300 of 578 items" at bounding box center [571, 492] width 1039 height 28
click at [194, 75] on input "text" at bounding box center [288, 73] width 474 height 17
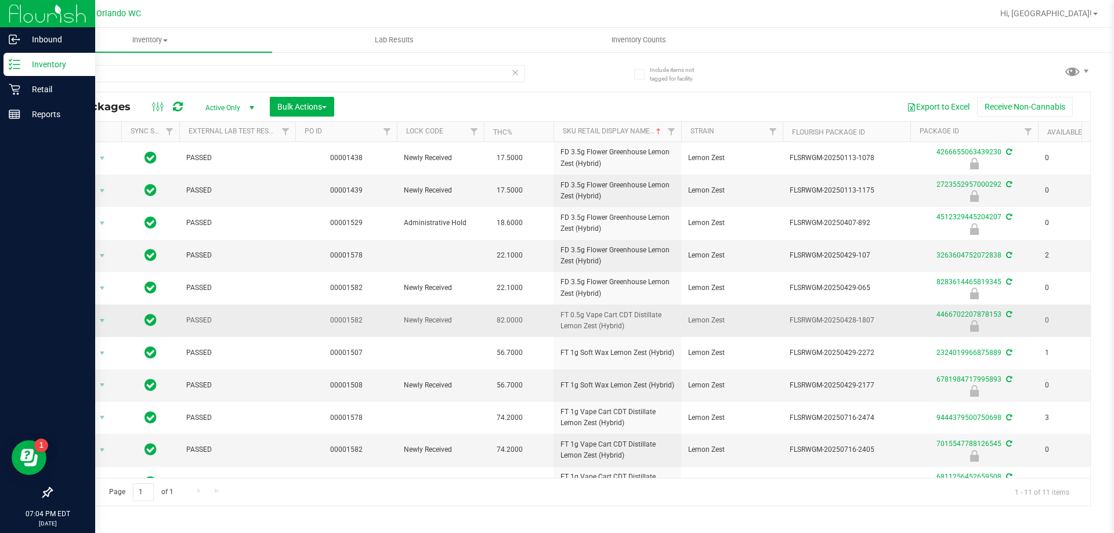
click at [605, 313] on span "FT 0.5g Vape Cart CDT Distillate Lemon Zest (Hybrid)" at bounding box center [617, 321] width 114 height 22
copy tr "FT 0.5g Vape Cart CDT Distillate Lemon Zest (Hybrid)"
click at [327, 77] on input "lmz" at bounding box center [288, 73] width 474 height 17
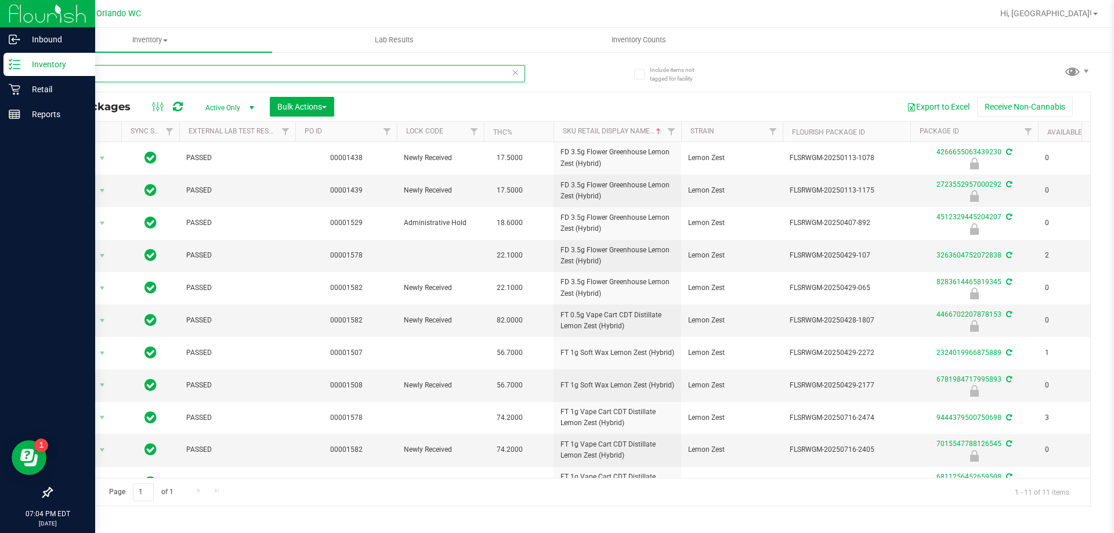
click at [327, 77] on input "lmz" at bounding box center [288, 73] width 474 height 17
paste input "FT 0.5g Vape Cart CDT Distillate Lemon Zest (Hybrid)"
type input "FT 0.5g Vape Cart CDT Distillate Lemon Zest (Hybrid)"
click at [410, 106] on div "Export to Excel Receive Non-Cannabis" at bounding box center [712, 107] width 739 height 20
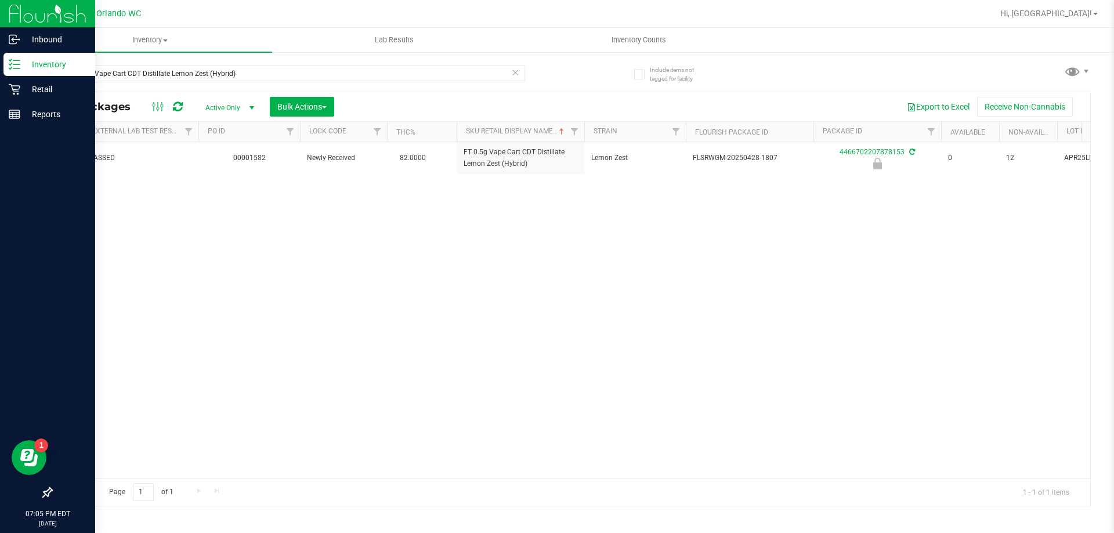
scroll to position [0, 129]
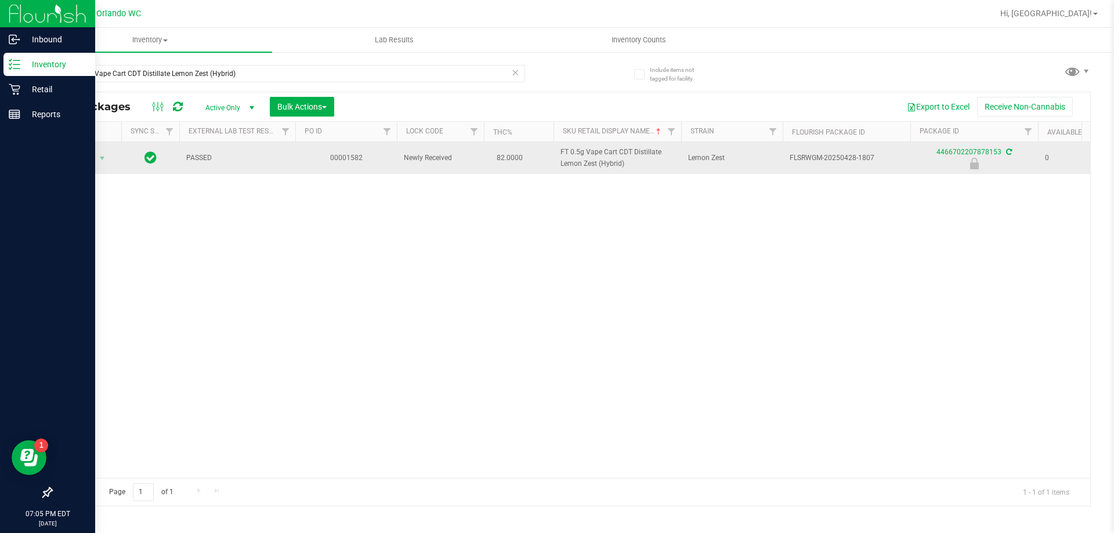
click at [612, 155] on span "FT 0.5g Vape Cart CDT Distillate Lemon Zest (Hybrid)" at bounding box center [617, 158] width 114 height 22
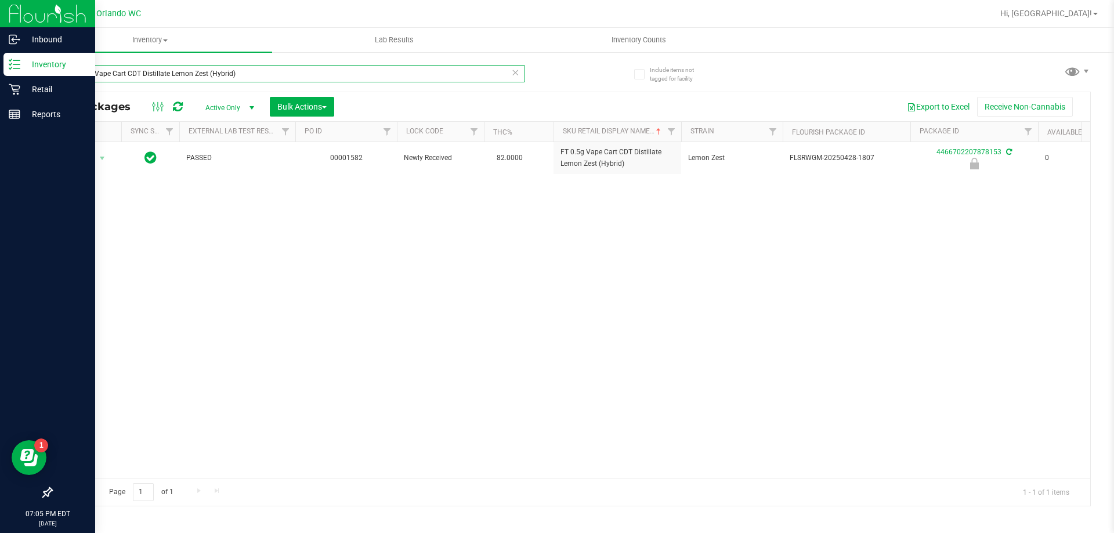
click at [248, 69] on input "FT 0.5g Vape Cart CDT Distillate Lemon Zest (Hybrid)" at bounding box center [288, 73] width 474 height 17
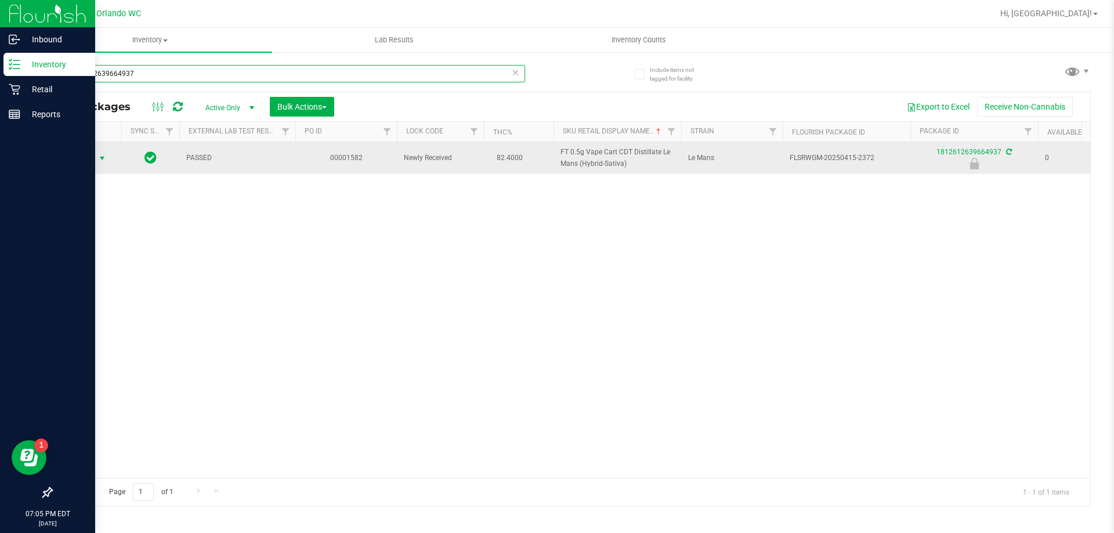
type input "1812612639664937"
click at [94, 159] on span "Action" at bounding box center [78, 158] width 31 height 16
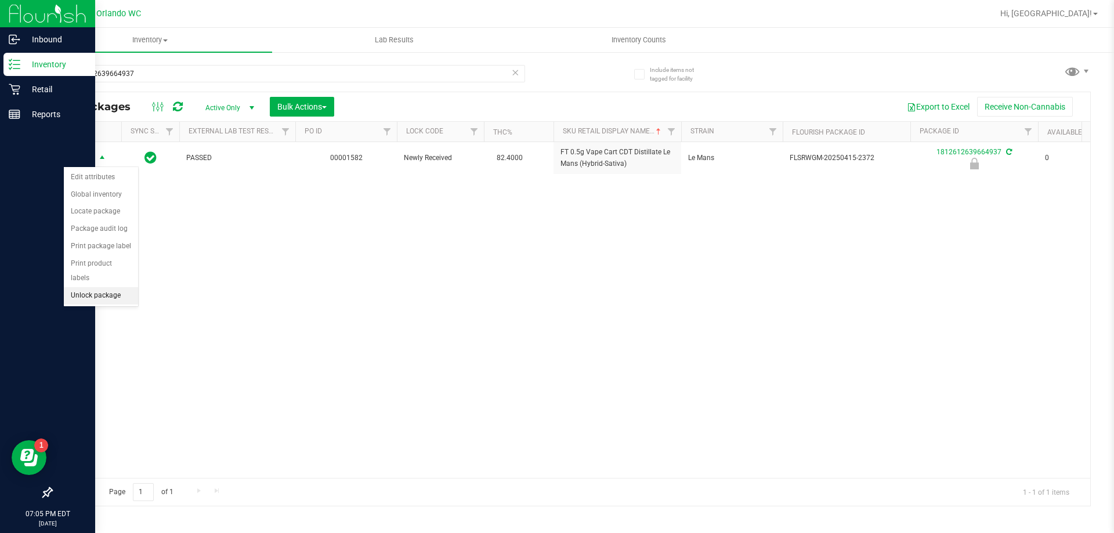
click at [111, 287] on li "Unlock package" at bounding box center [101, 295] width 74 height 17
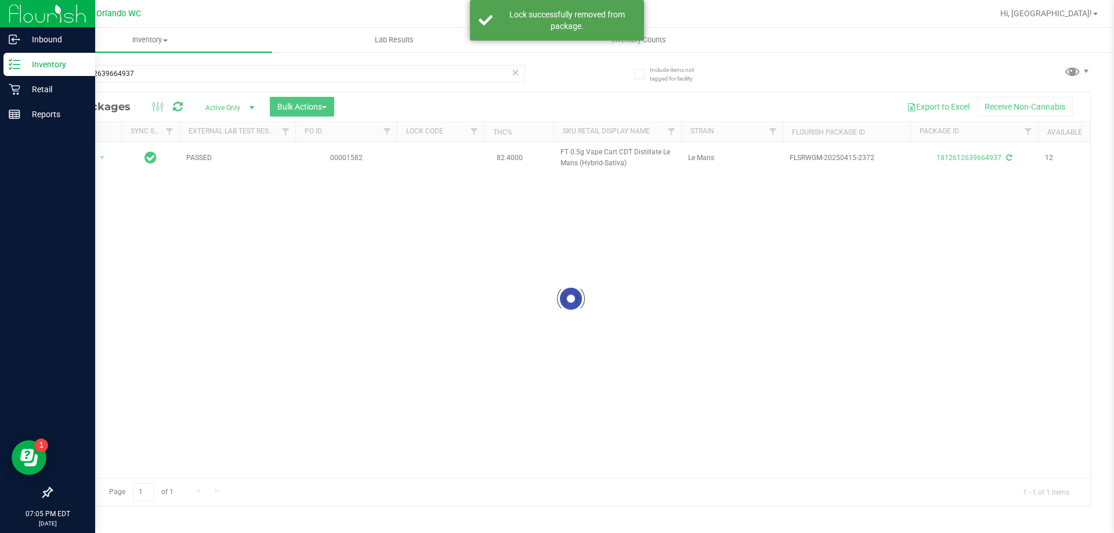
click at [513, 74] on icon at bounding box center [515, 72] width 8 height 14
click at [493, 74] on input "text" at bounding box center [288, 73] width 474 height 17
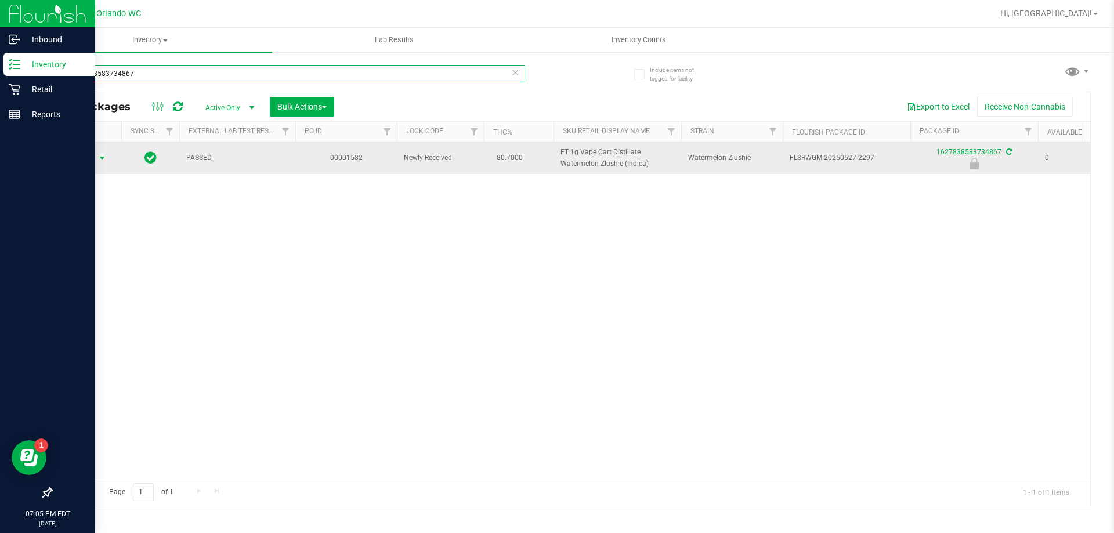
type input "1627838583734867"
click at [86, 165] on span "Action" at bounding box center [78, 158] width 31 height 16
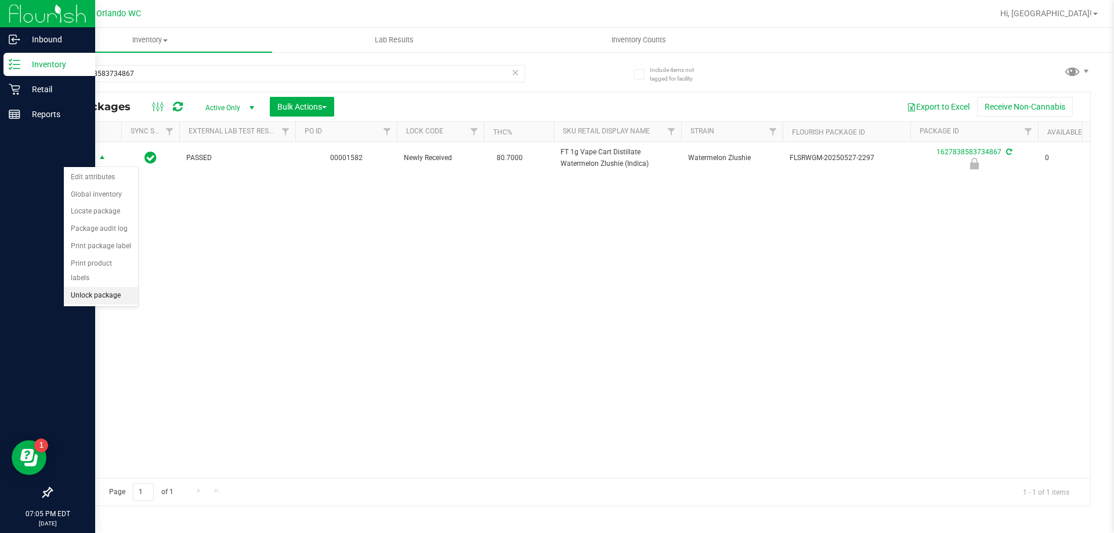
click at [106, 287] on li "Unlock package" at bounding box center [101, 295] width 74 height 17
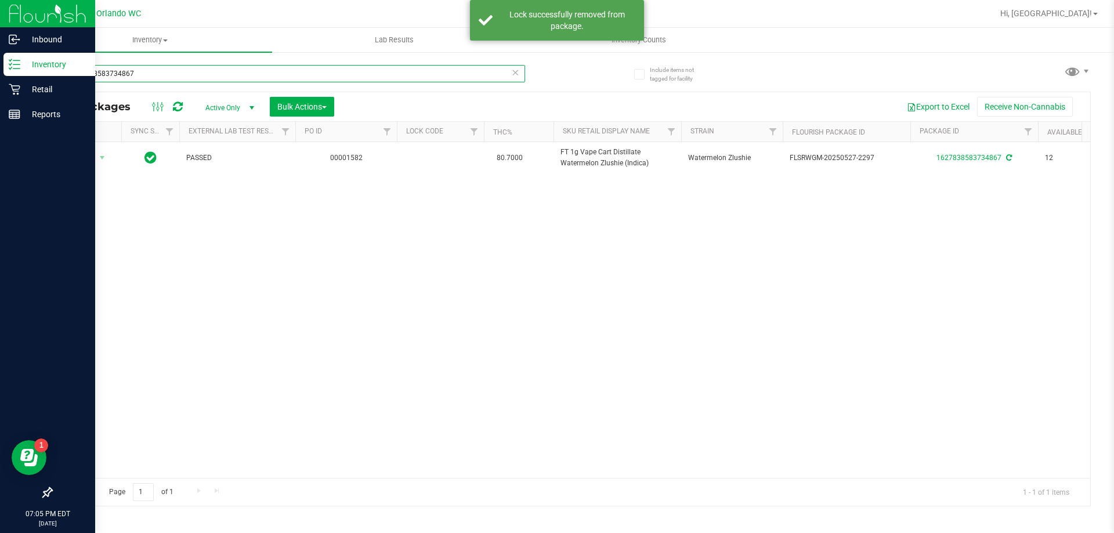
click at [427, 77] on input "1627838583734867" at bounding box center [288, 73] width 474 height 17
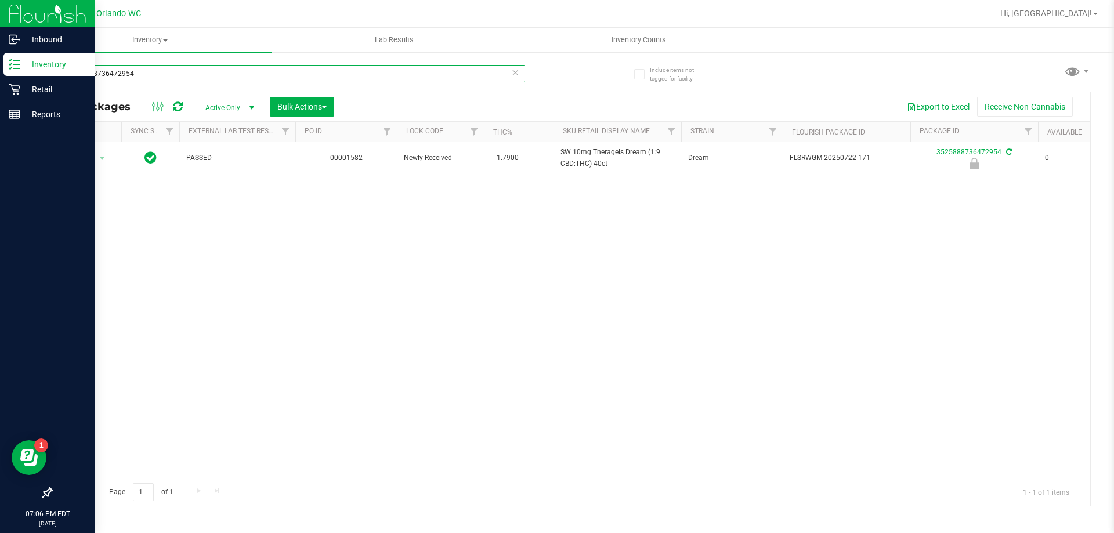
type input "3525888736472954"
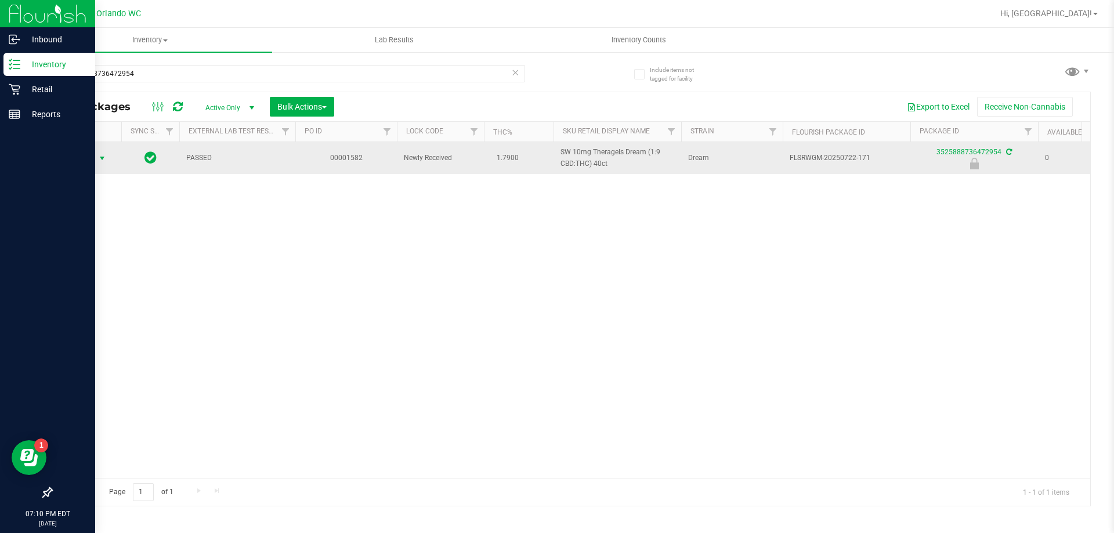
click at [98, 157] on span "select" at bounding box center [101, 158] width 9 height 9
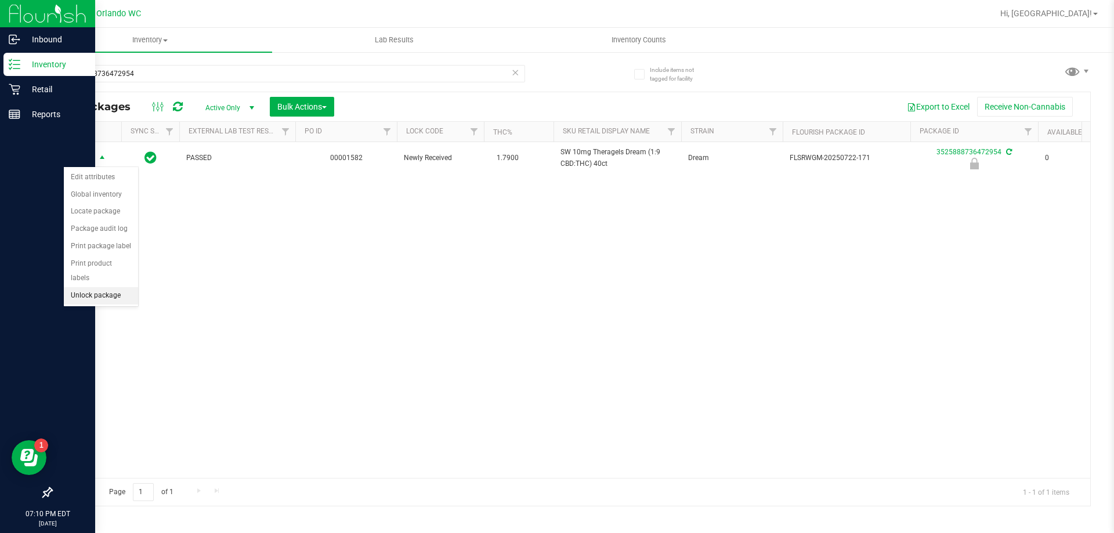
click at [104, 287] on li "Unlock package" at bounding box center [101, 295] width 74 height 17
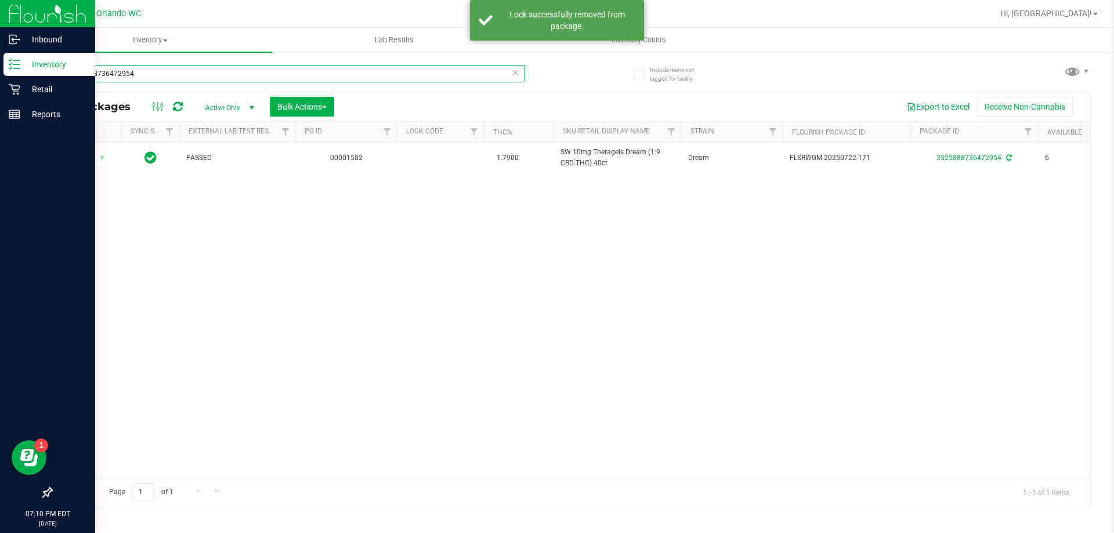
click at [212, 79] on input "3525888736472954" at bounding box center [288, 73] width 474 height 17
type input "7000313218377211"
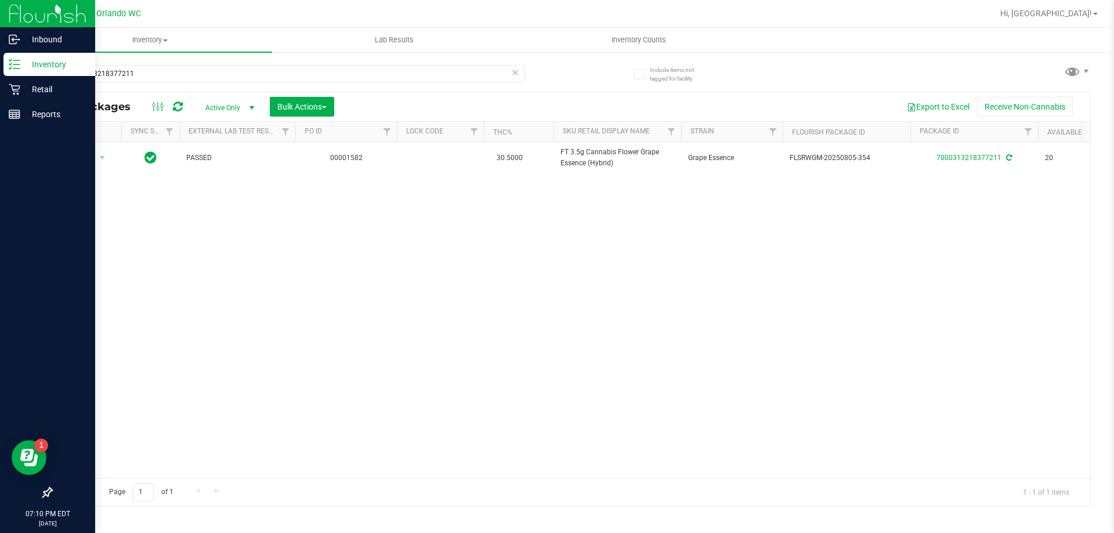
click at [518, 77] on icon at bounding box center [515, 72] width 8 height 14
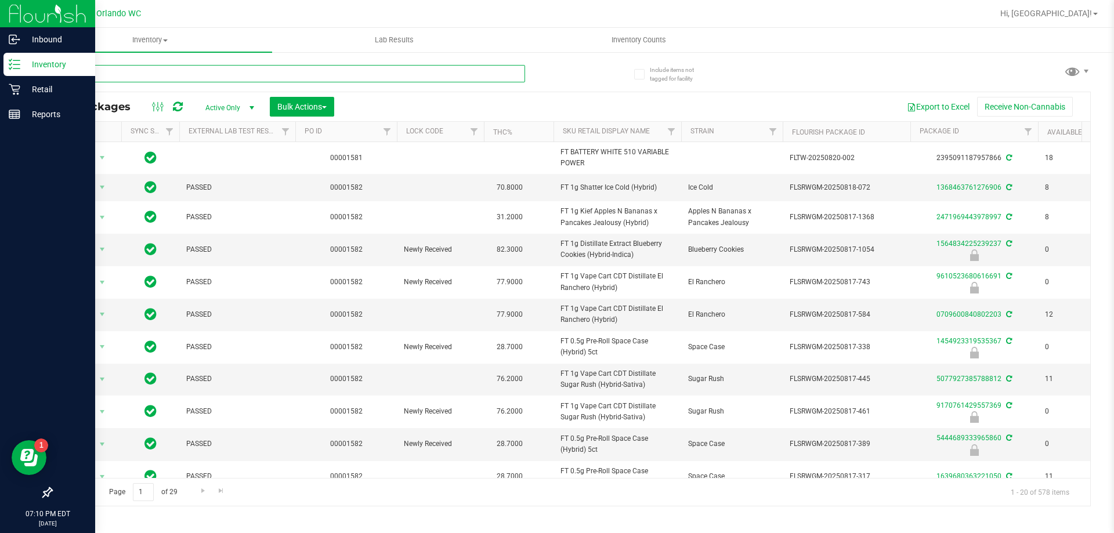
click at [428, 73] on input "text" at bounding box center [288, 73] width 474 height 17
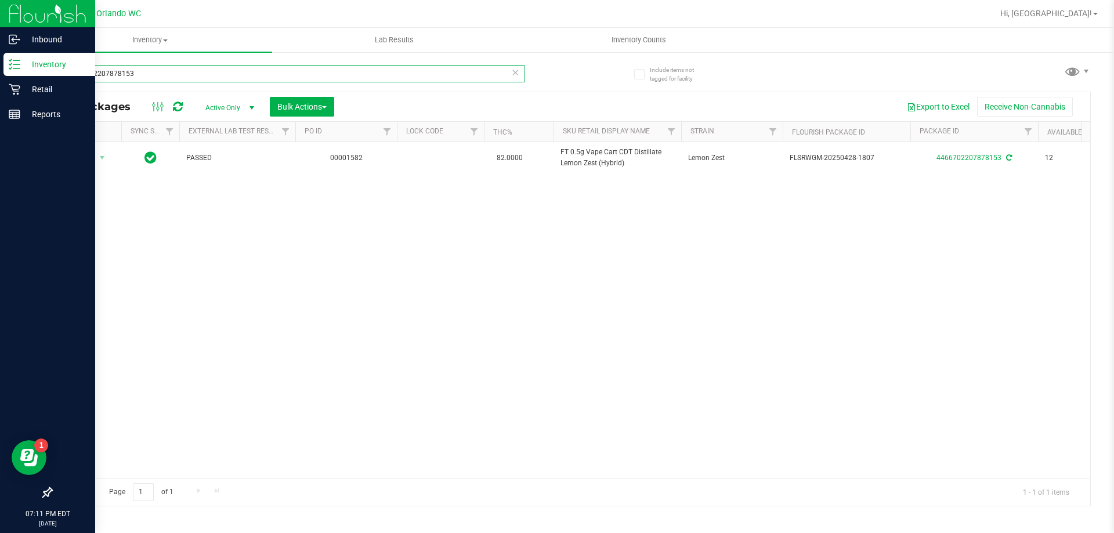
type input "4466702207878153"
click at [14, 85] on icon at bounding box center [15, 90] width 12 height 12
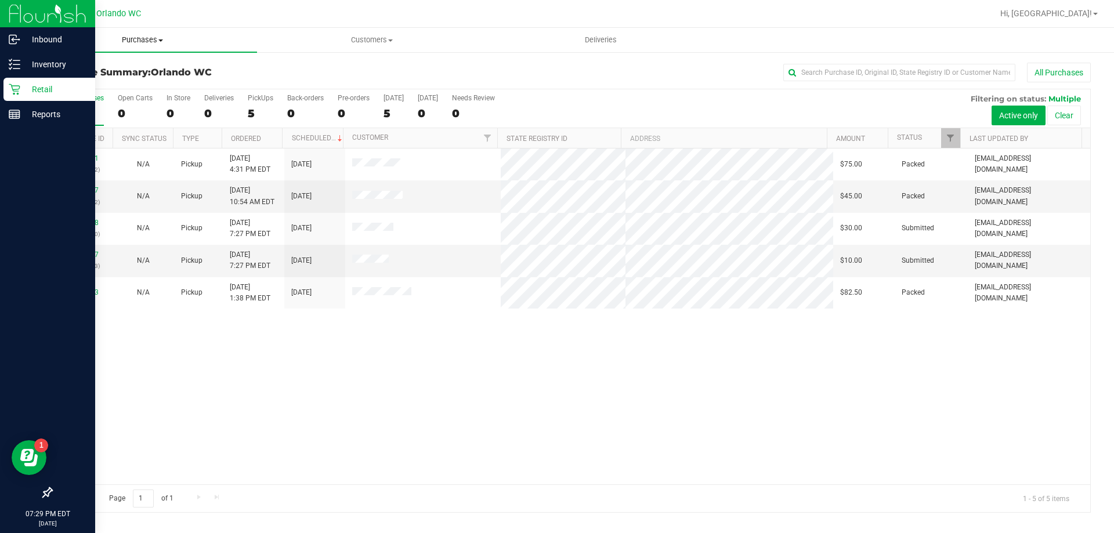
click at [131, 43] on span "Purchases" at bounding box center [142, 40] width 229 height 10
click at [61, 85] on span "Fulfillment" at bounding box center [64, 84] width 72 height 10
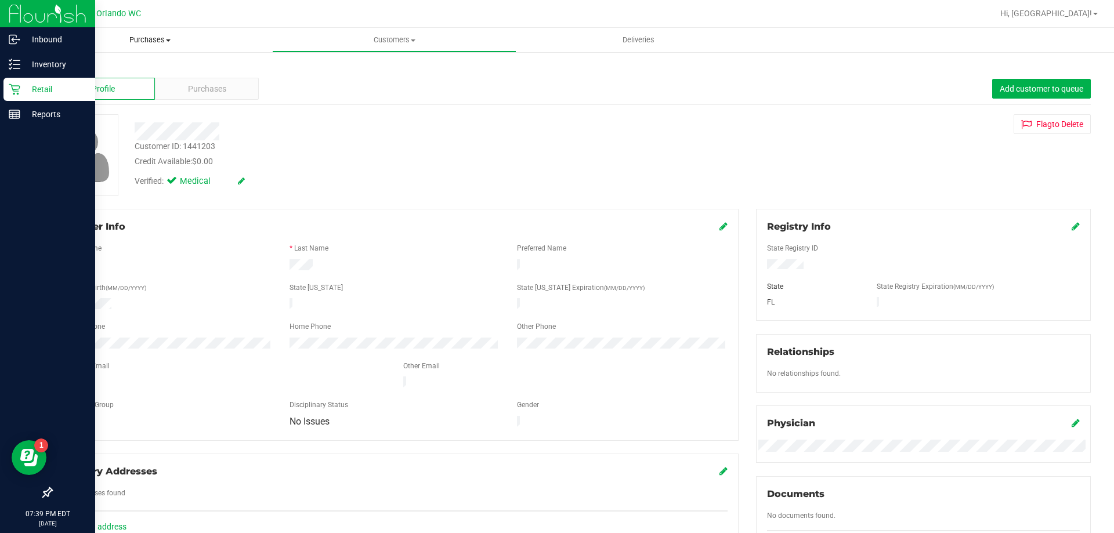
click at [145, 44] on span "Purchases" at bounding box center [150, 40] width 244 height 10
click at [57, 79] on span "Fulfillment" at bounding box center [64, 84] width 72 height 10
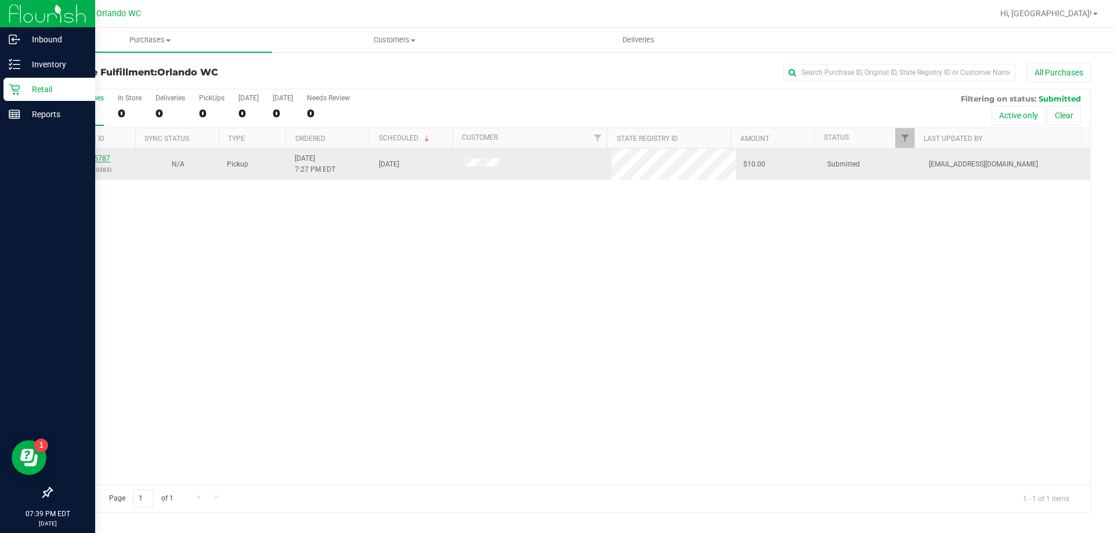
click at [88, 161] on link "11825787" at bounding box center [94, 158] width 32 height 8
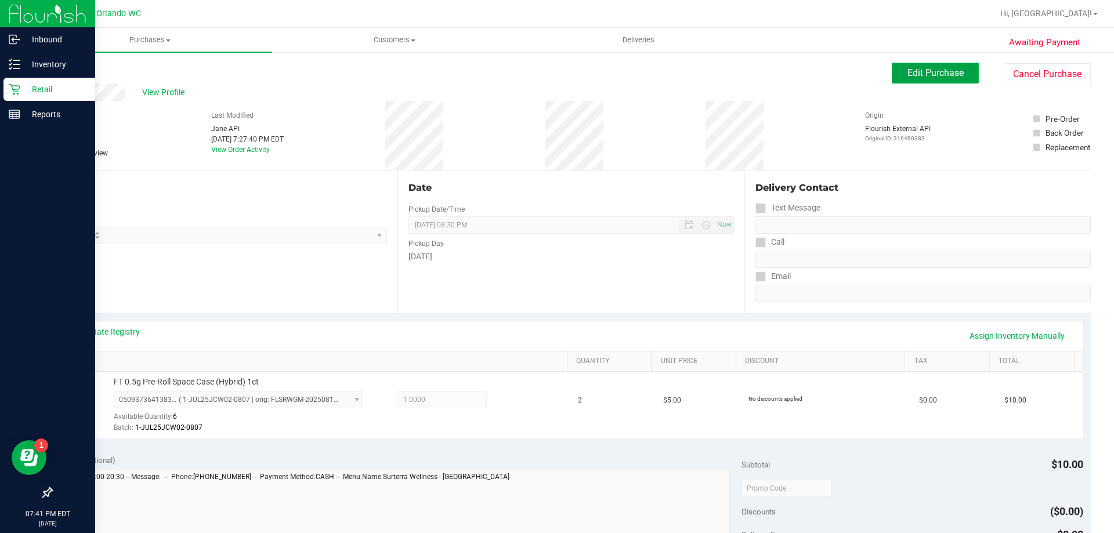
click at [929, 74] on span "Edit Purchase" at bounding box center [935, 72] width 56 height 11
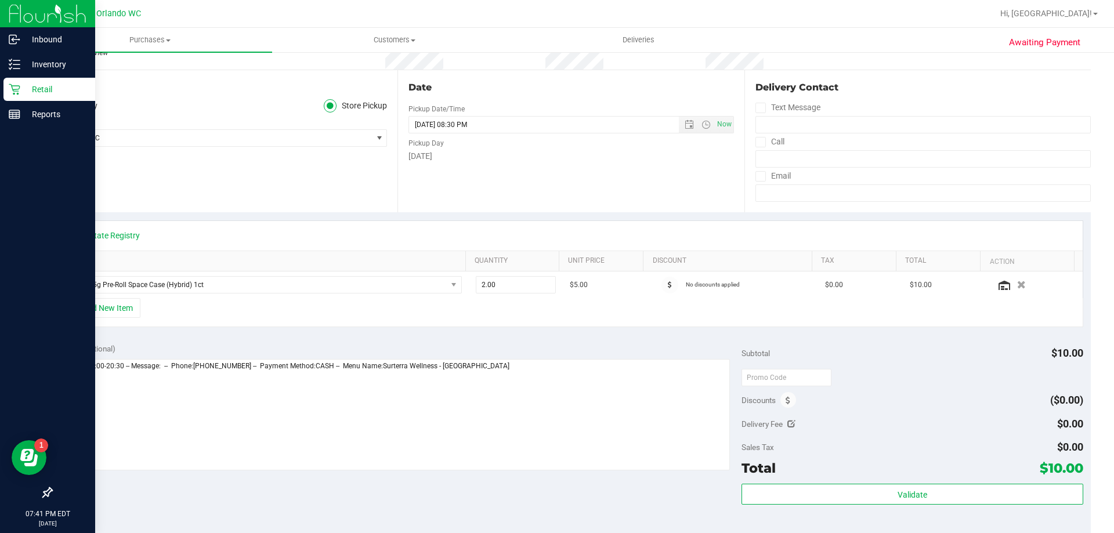
scroll to position [140, 0]
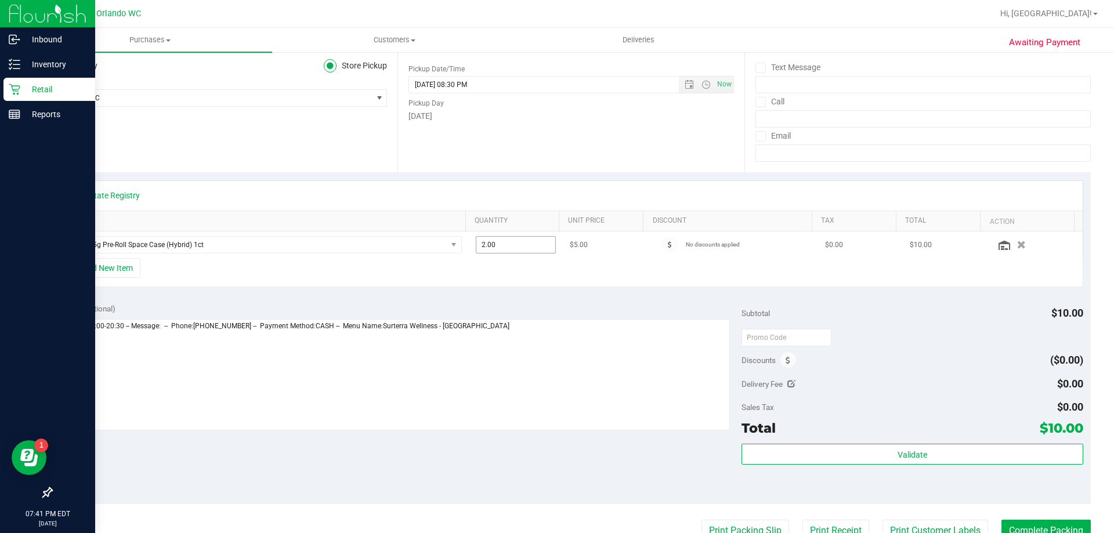
click at [499, 246] on input "2.00" at bounding box center [515, 245] width 79 height 16
type input "1"
type input "2"
type input "3"
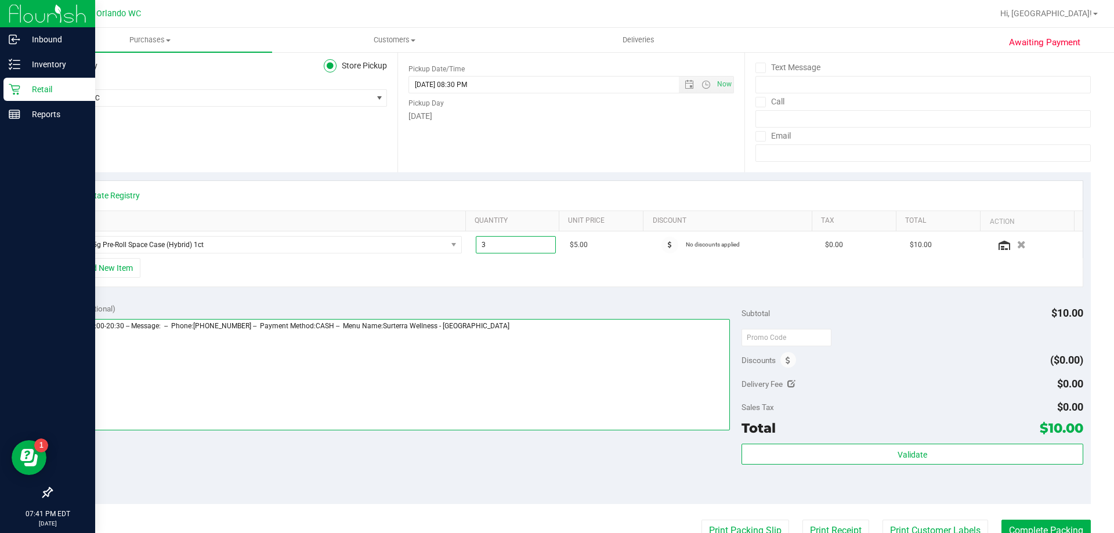
click at [656, 393] on textarea at bounding box center [394, 374] width 671 height 111
type input "3.00"
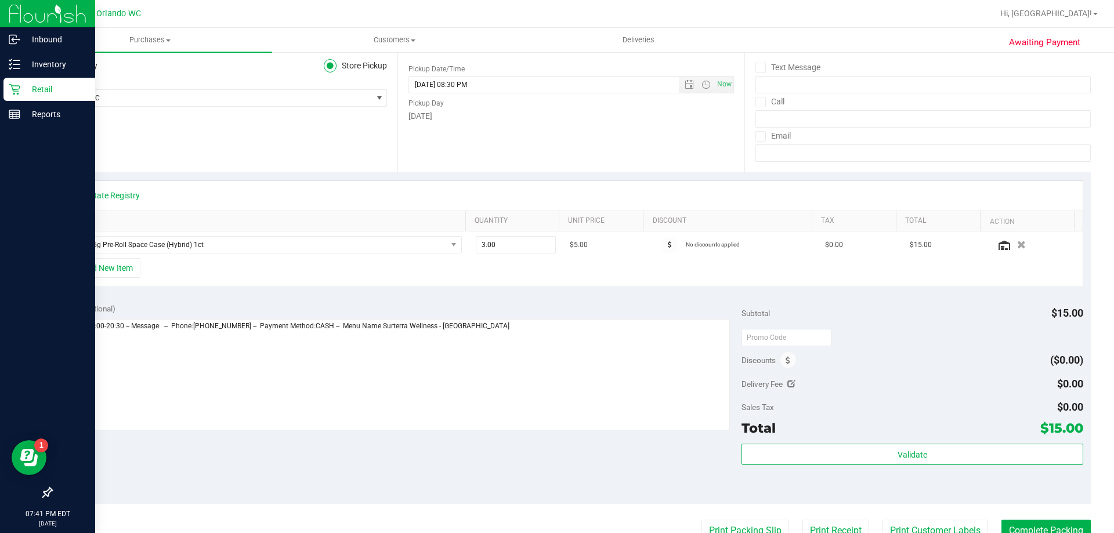
click at [890, 297] on div "Notes (optional) Subtotal $15.00 Discounts ($0.00) Delivery Fee $0.00 Sales Tax…" at bounding box center [571, 399] width 1040 height 209
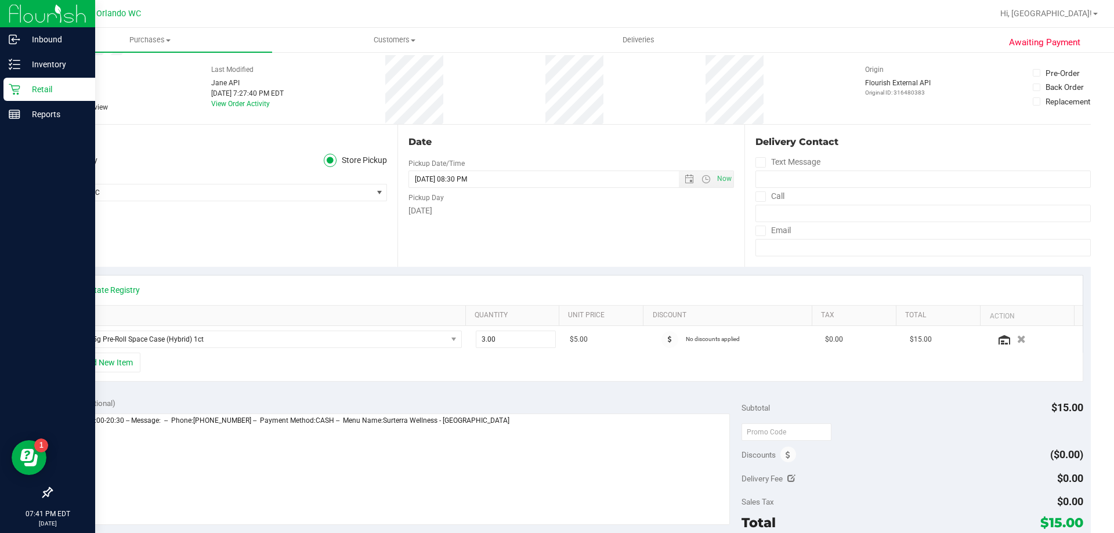
scroll to position [0, 0]
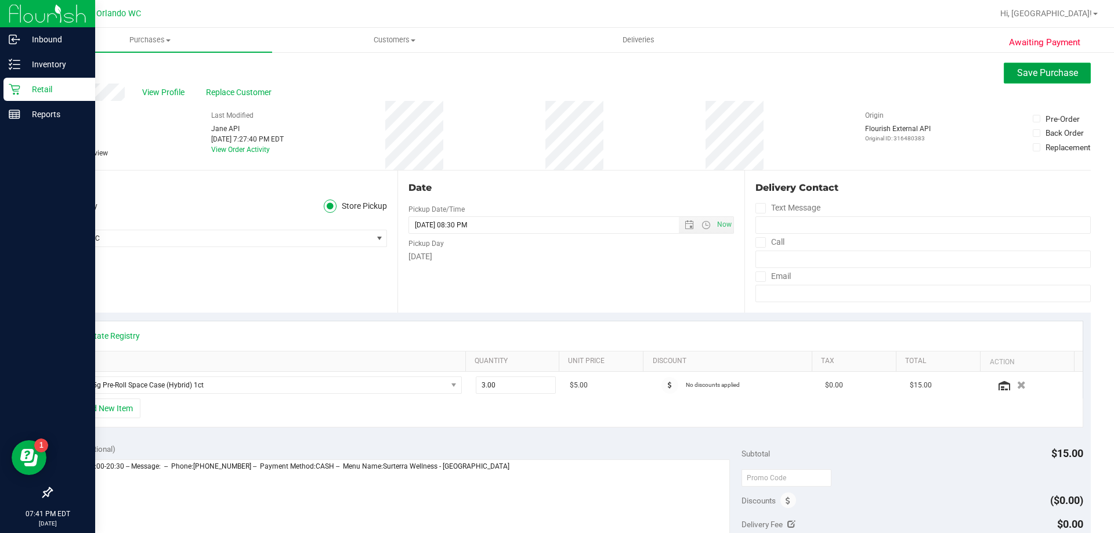
click at [1060, 79] on button "Save Purchase" at bounding box center [1047, 73] width 87 height 21
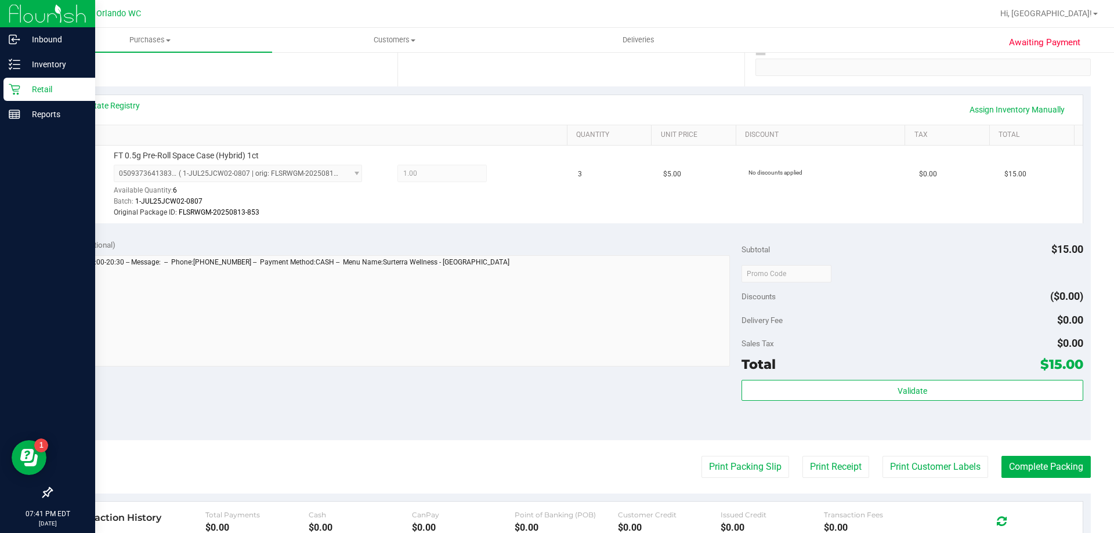
scroll to position [231, 0]
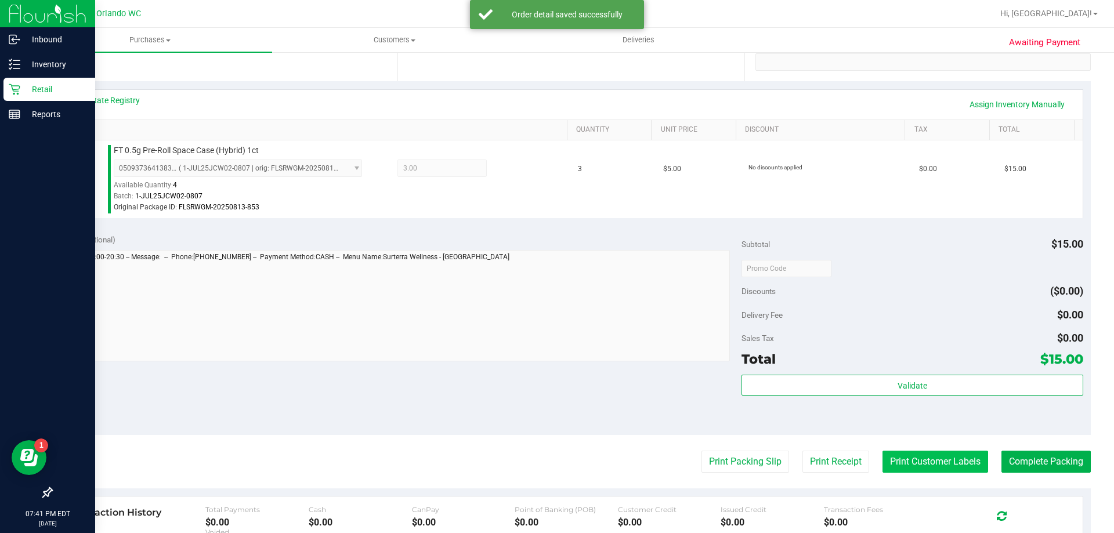
click at [934, 461] on button "Print Customer Labels" at bounding box center [935, 462] width 106 height 22
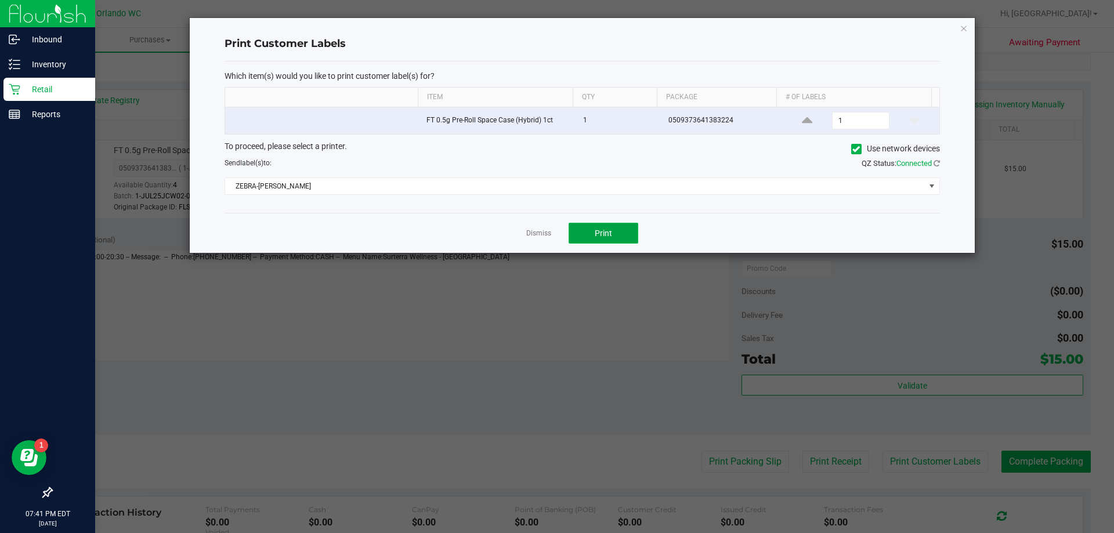
click at [625, 238] on button "Print" at bounding box center [604, 233] width 70 height 21
click at [537, 233] on link "Dismiss" at bounding box center [538, 234] width 25 height 10
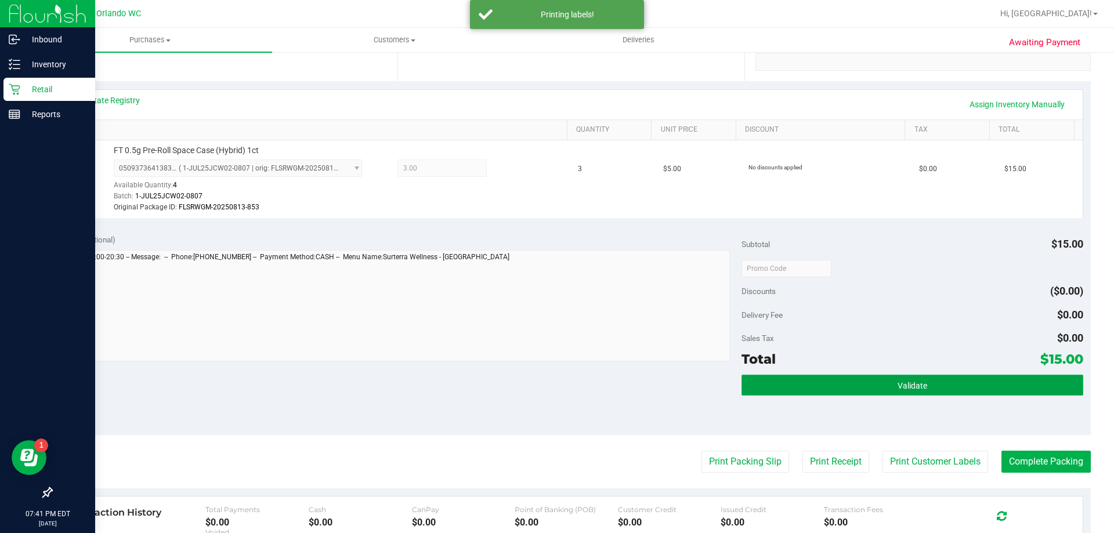
click at [1018, 385] on button "Validate" at bounding box center [911, 385] width 341 height 21
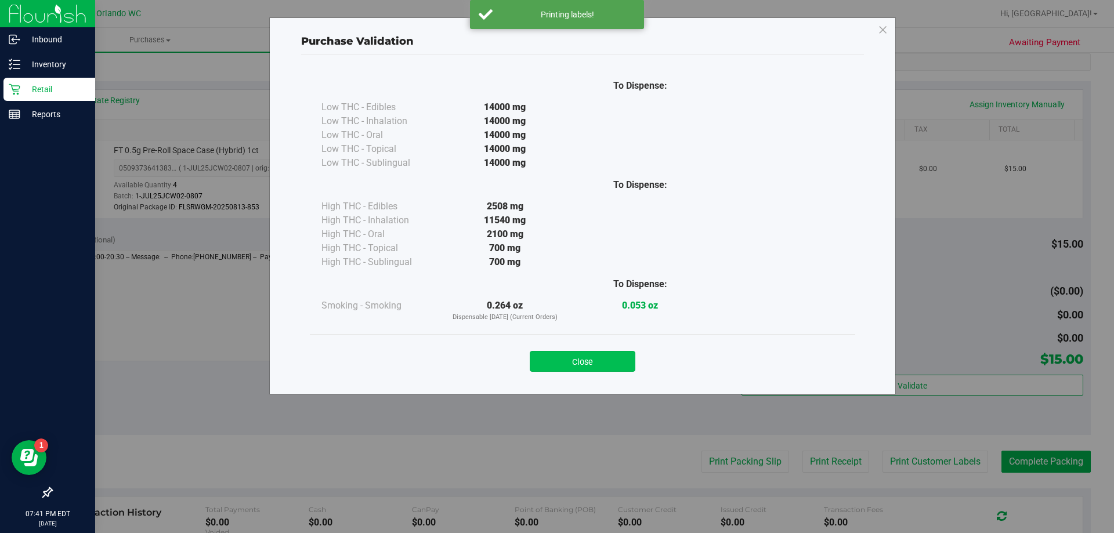
click at [604, 364] on button "Close" at bounding box center [583, 361] width 106 height 21
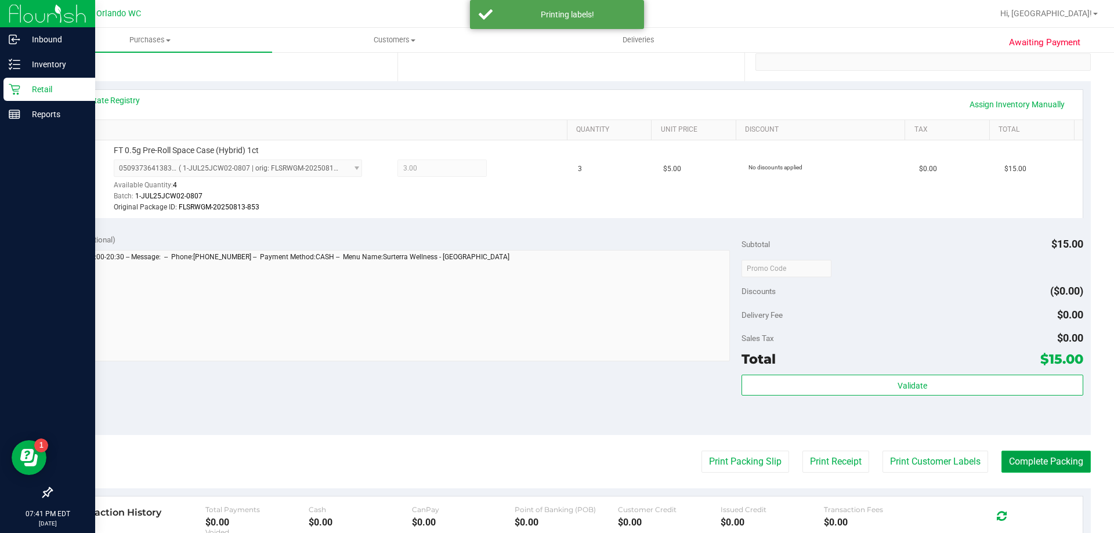
click at [1048, 465] on button "Complete Packing" at bounding box center [1045, 462] width 89 height 22
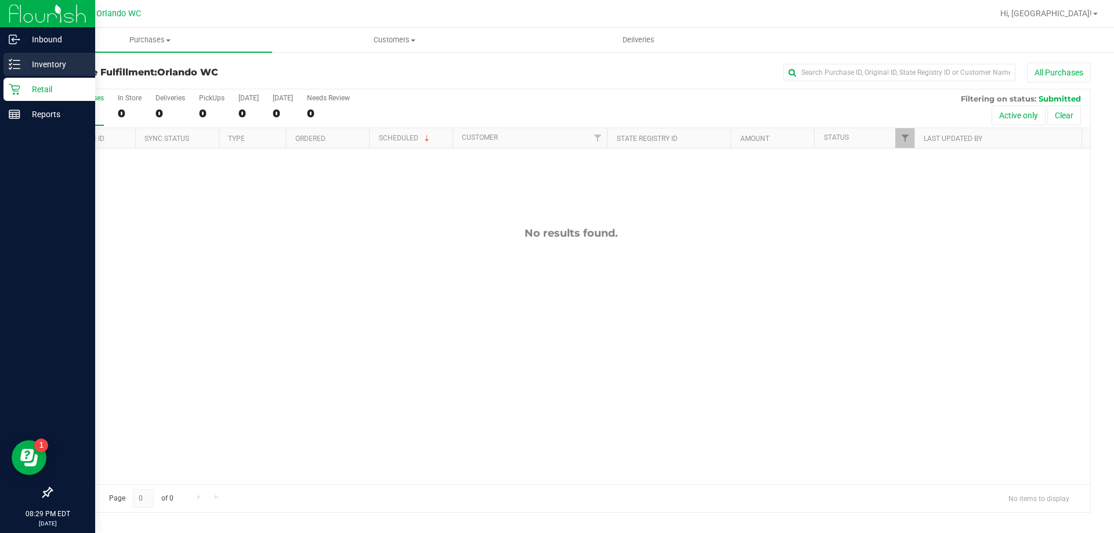
click at [16, 68] on line at bounding box center [16, 68] width 6 height 0
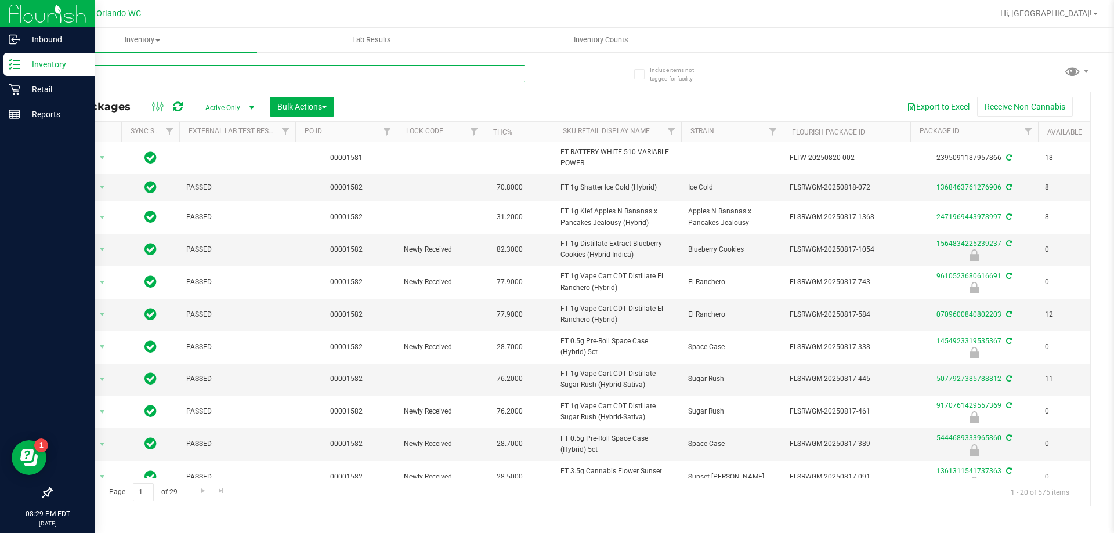
click at [266, 71] on input "text" at bounding box center [288, 73] width 474 height 17
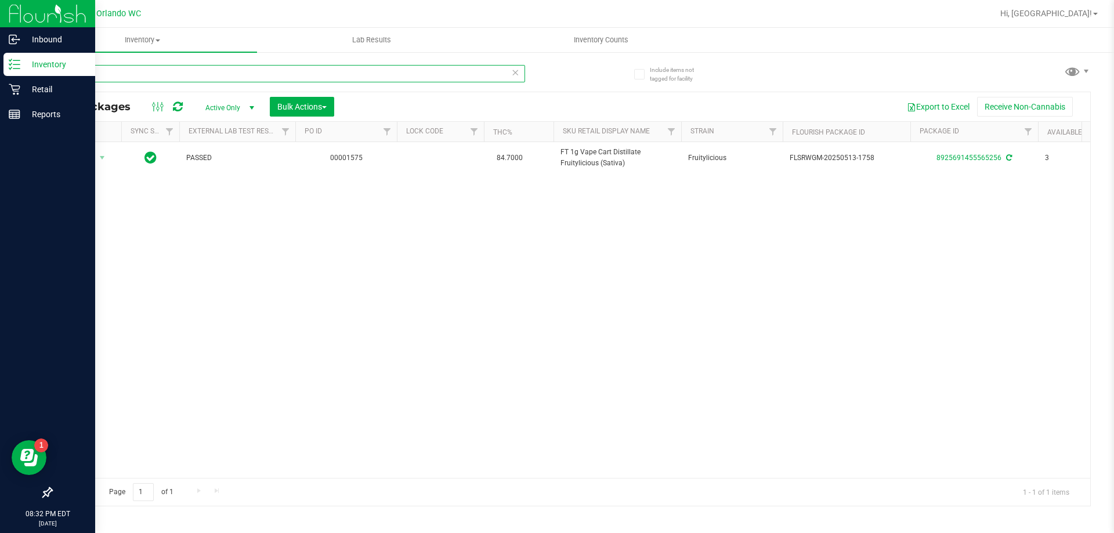
type input "f"
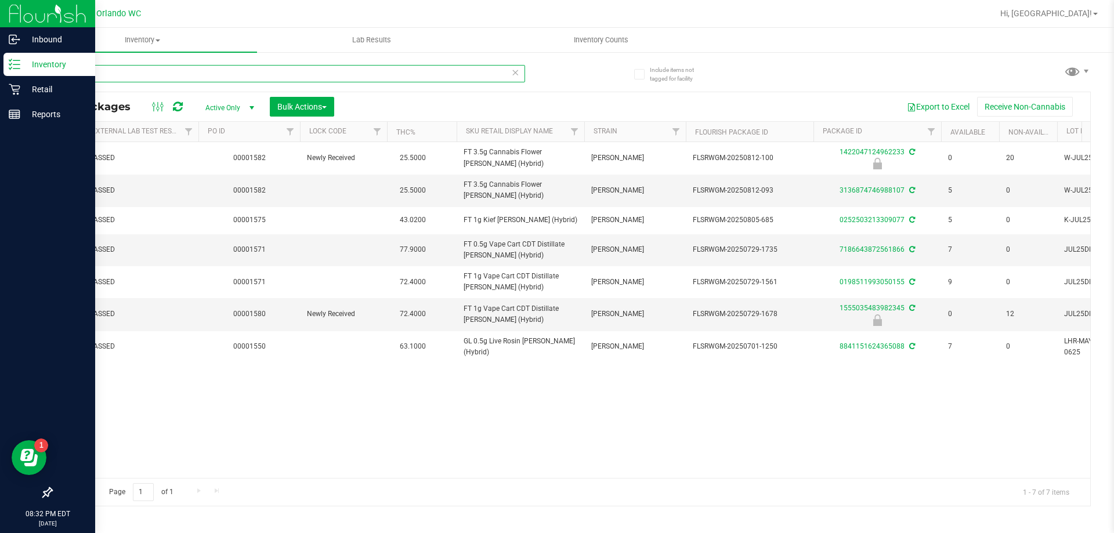
scroll to position [0, 129]
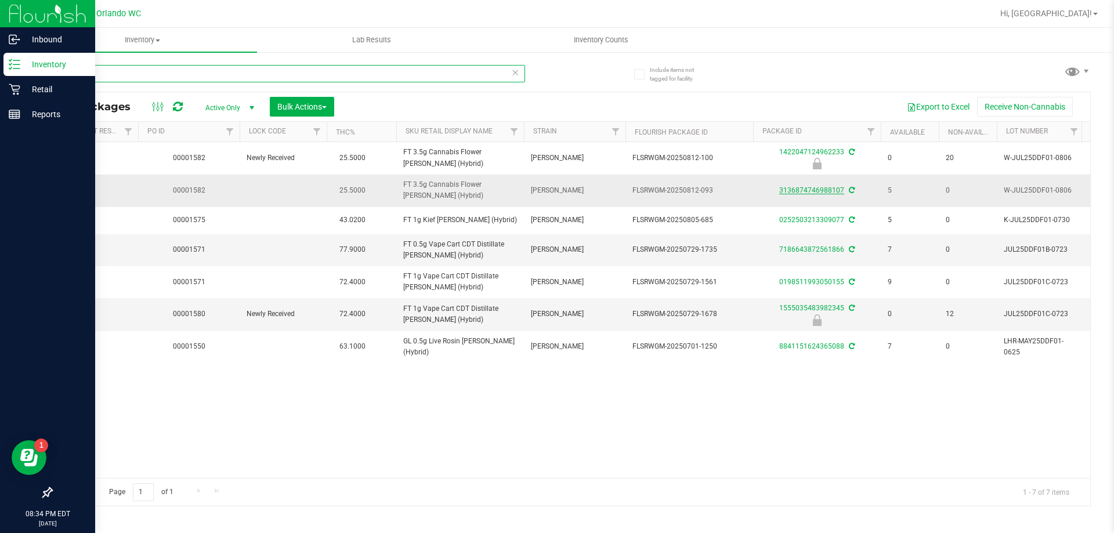
type input "ddf"
click at [823, 188] on link "3136874746988107" at bounding box center [811, 190] width 65 height 8
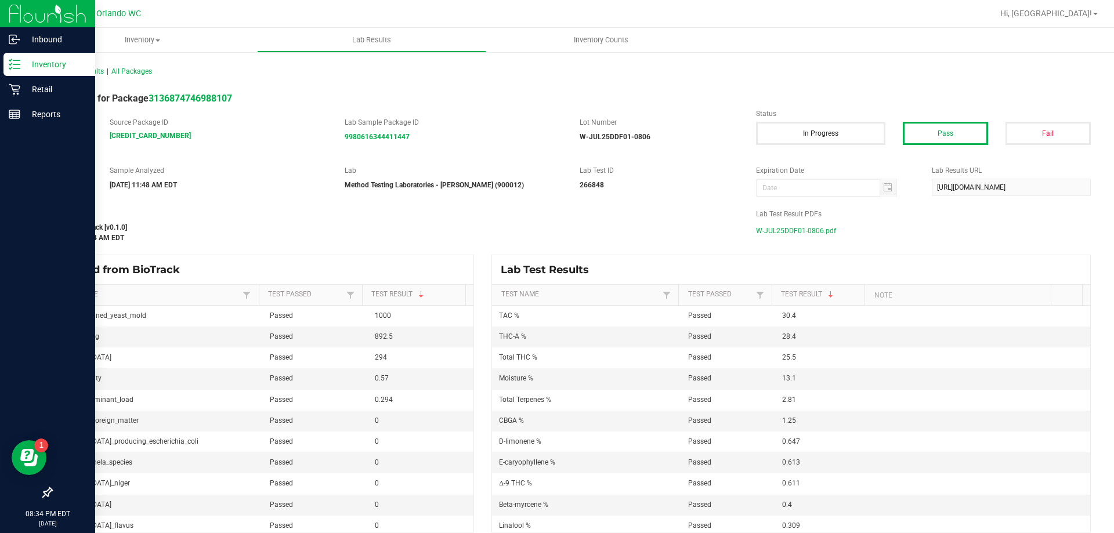
click at [802, 231] on span "W-JUL25DDF01-0806.pdf" at bounding box center [796, 230] width 80 height 17
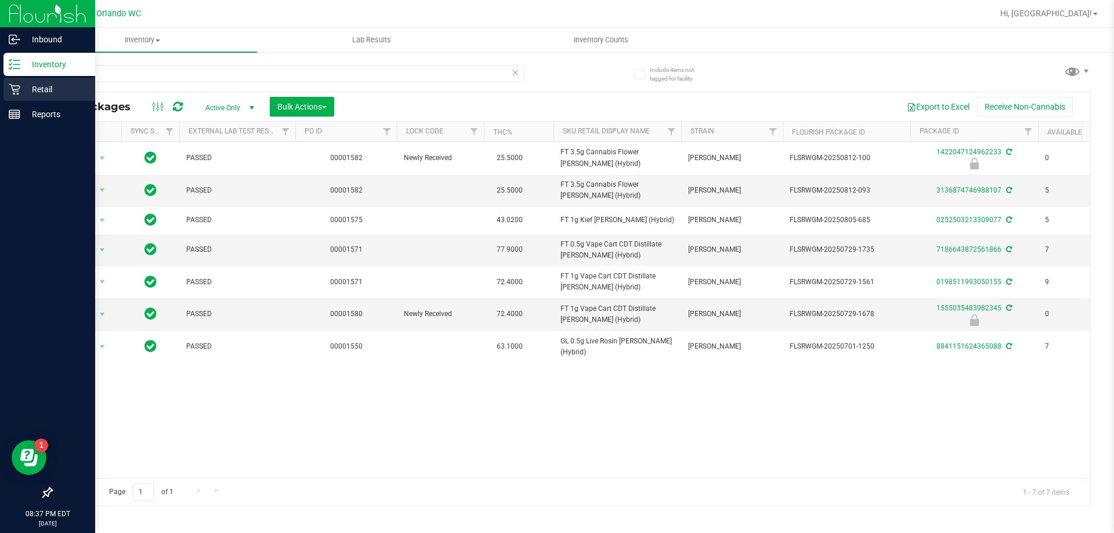
click at [13, 93] on icon at bounding box center [14, 89] width 11 height 11
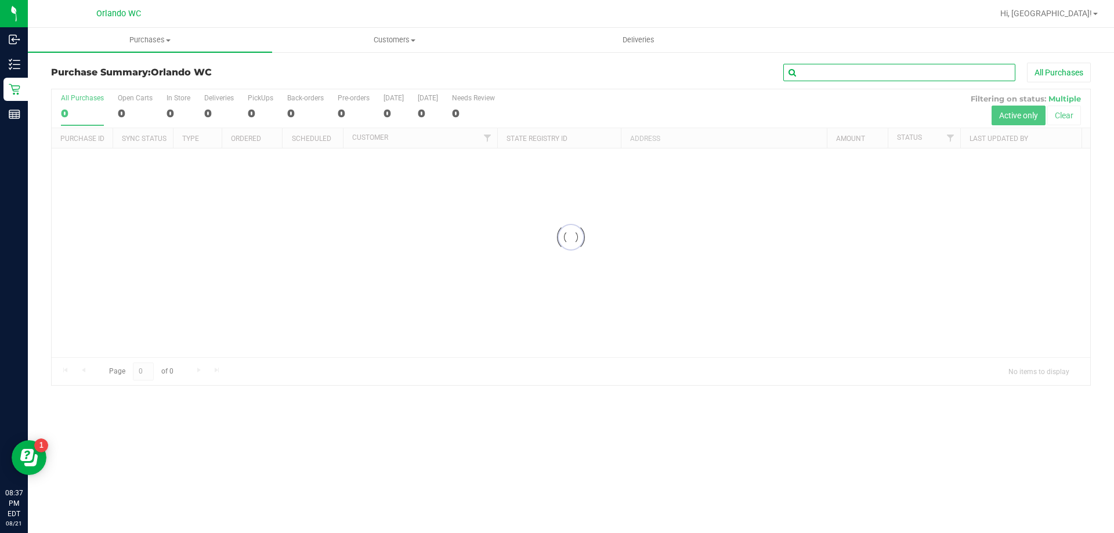
click at [924, 75] on input "text" at bounding box center [899, 72] width 232 height 17
type input "11687062"
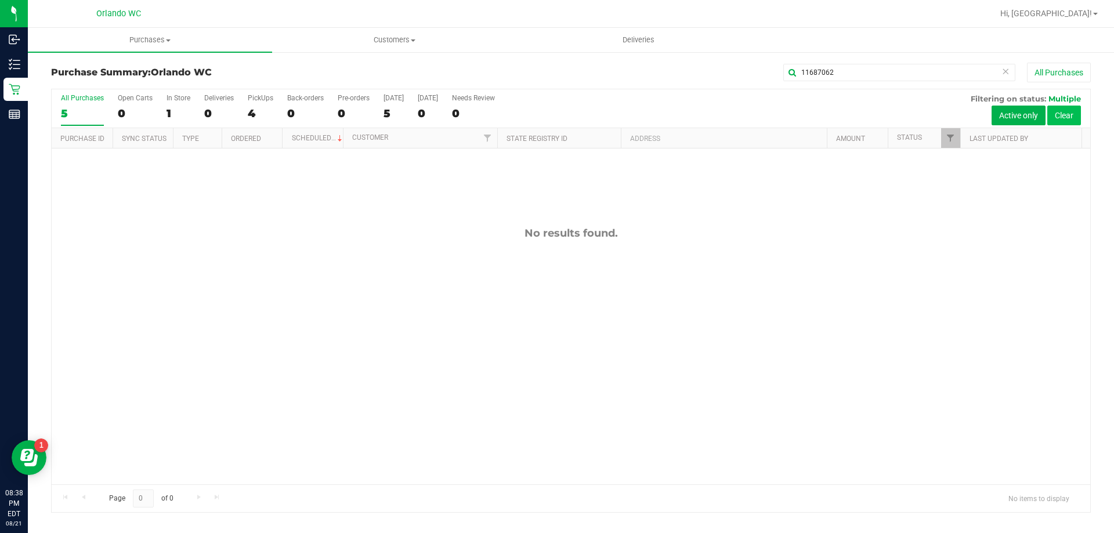
click at [1069, 118] on button "Clear" at bounding box center [1064, 116] width 34 height 20
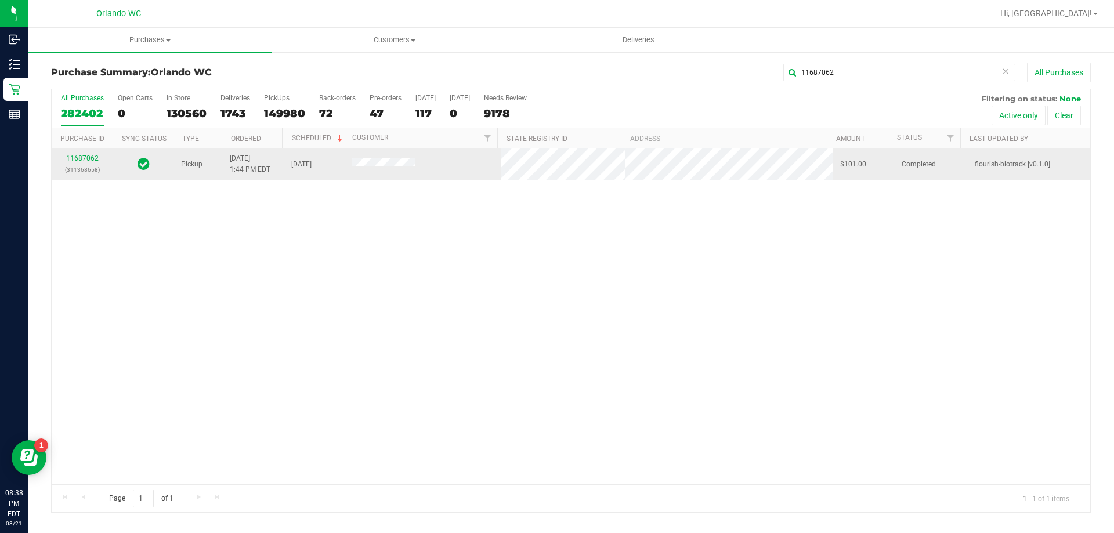
click at [93, 161] on link "11687062" at bounding box center [82, 158] width 32 height 8
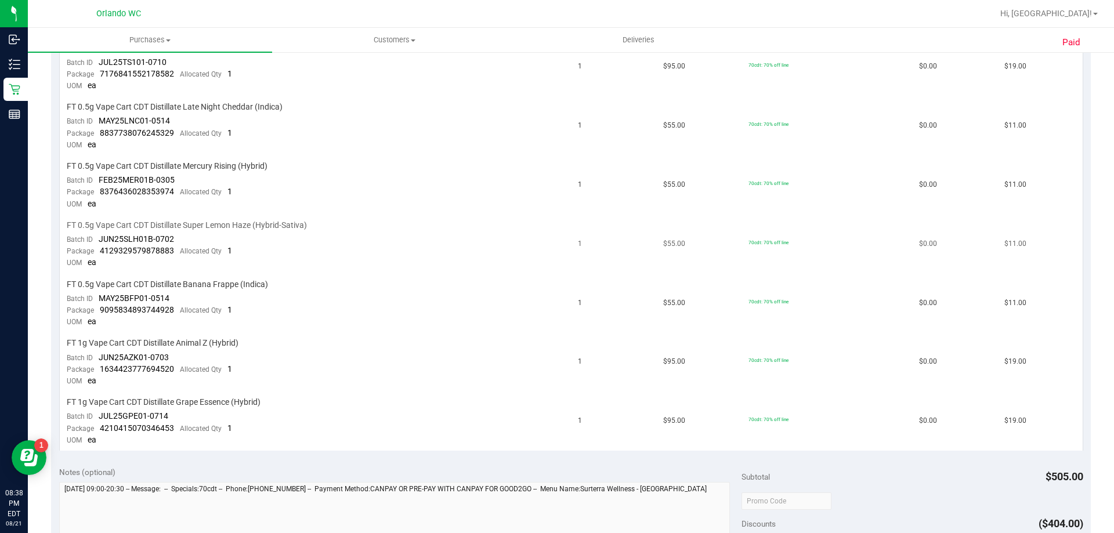
scroll to position [290, 0]
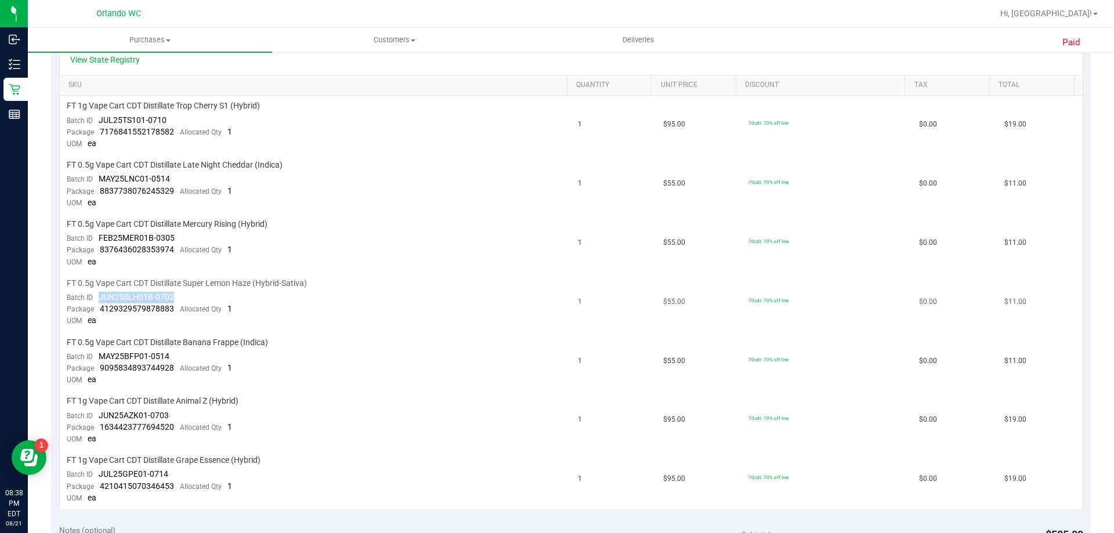
drag, startPoint x: 99, startPoint y: 299, endPoint x: 193, endPoint y: 292, distance: 93.7
click at [193, 292] on td "FT 0.5g Vape Cart CDT Distillate Super Lemon Haze (Hybrid-Sativa) Batch ID JUN2…" at bounding box center [316, 302] width 512 height 59
copy span "JUN25SLH01B-0702"
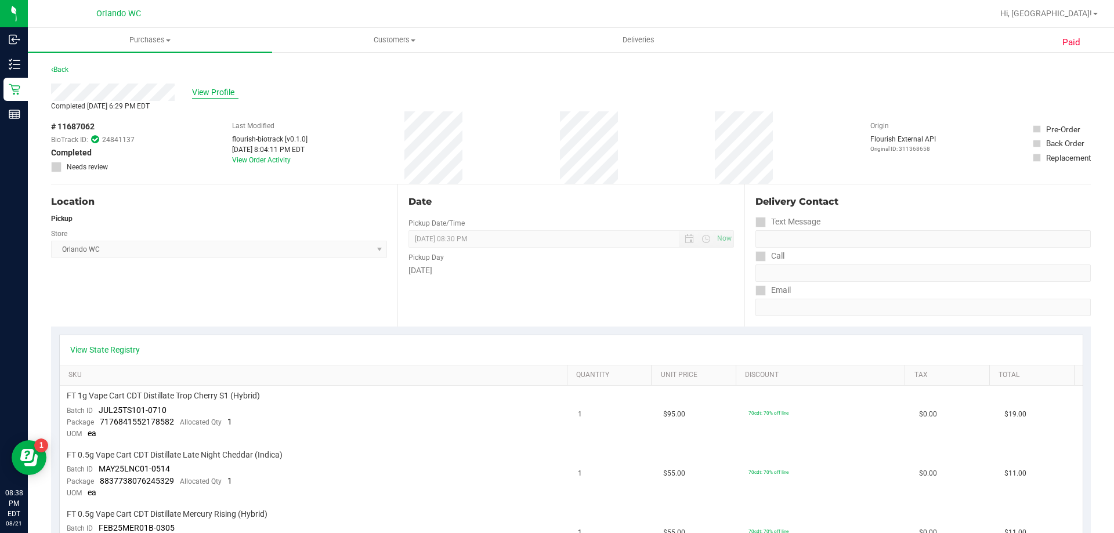
click at [220, 88] on span "View Profile" at bounding box center [215, 92] width 46 height 12
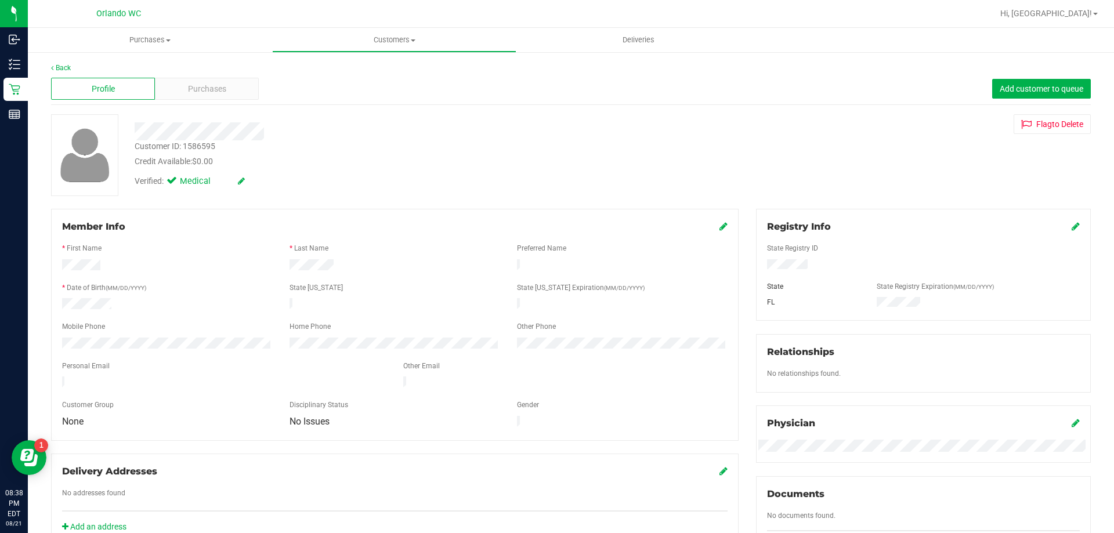
click at [205, 147] on div "Customer ID: 1586595" at bounding box center [175, 146] width 81 height 12
copy div "1586595"
click at [229, 94] on div "Purchases" at bounding box center [207, 89] width 104 height 22
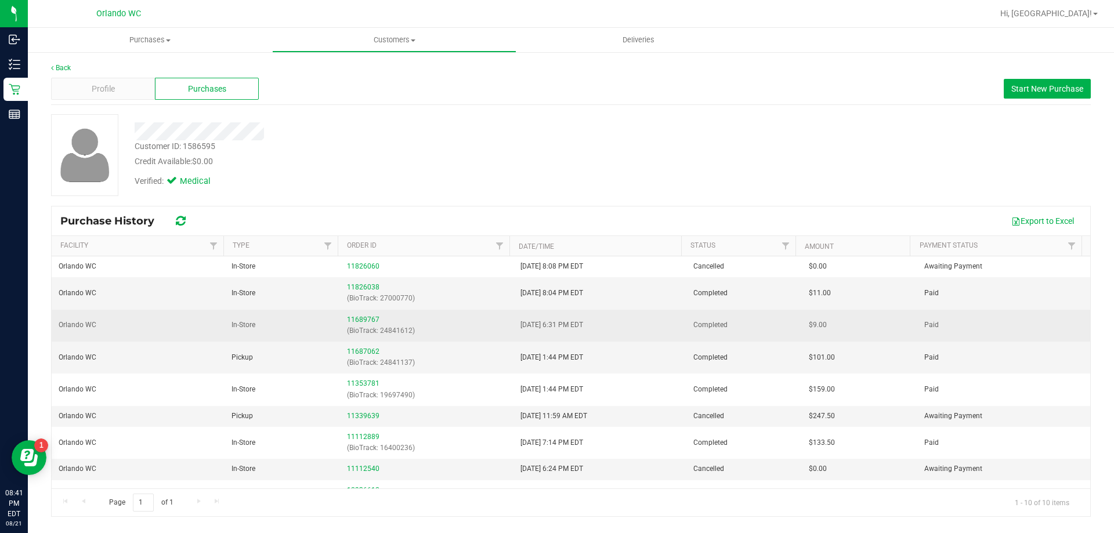
click at [356, 315] on div "11689767 (BioTrack: 24841612)" at bounding box center [426, 325] width 159 height 22
click at [357, 319] on link "11689767" at bounding box center [363, 320] width 32 height 8
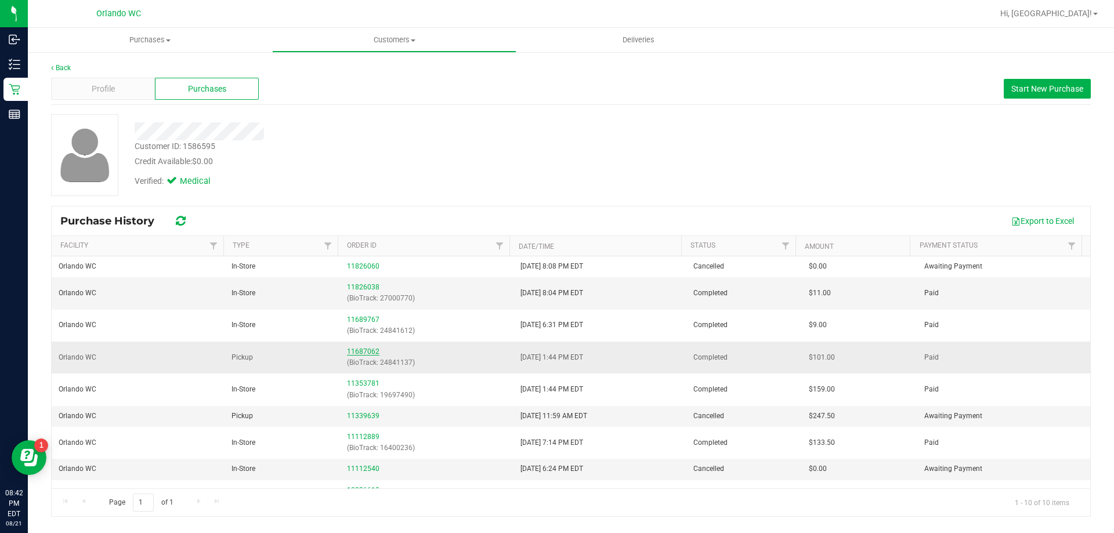
click at [360, 353] on link "11687062" at bounding box center [363, 352] width 32 height 8
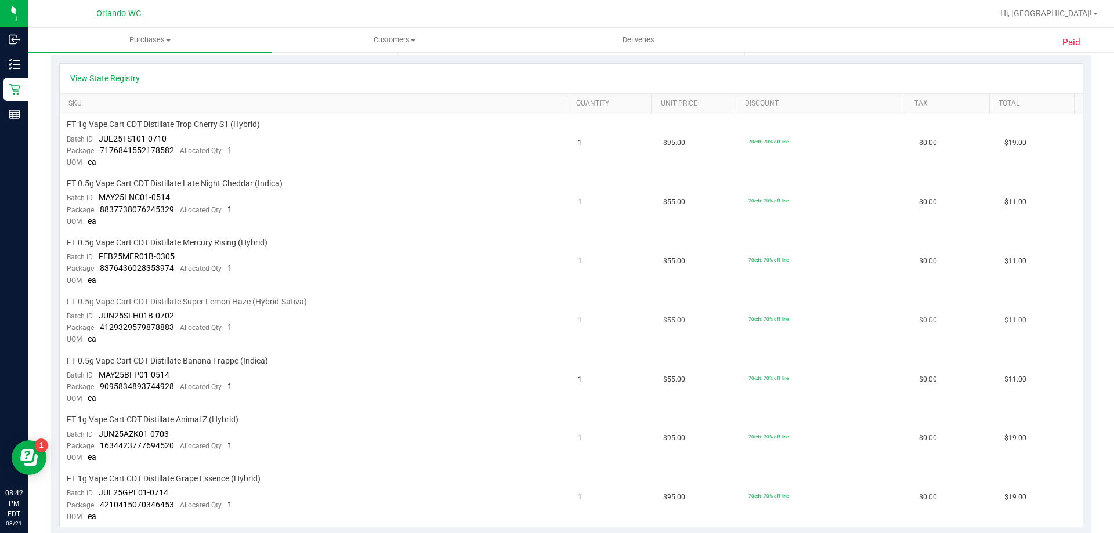
scroll to position [290, 0]
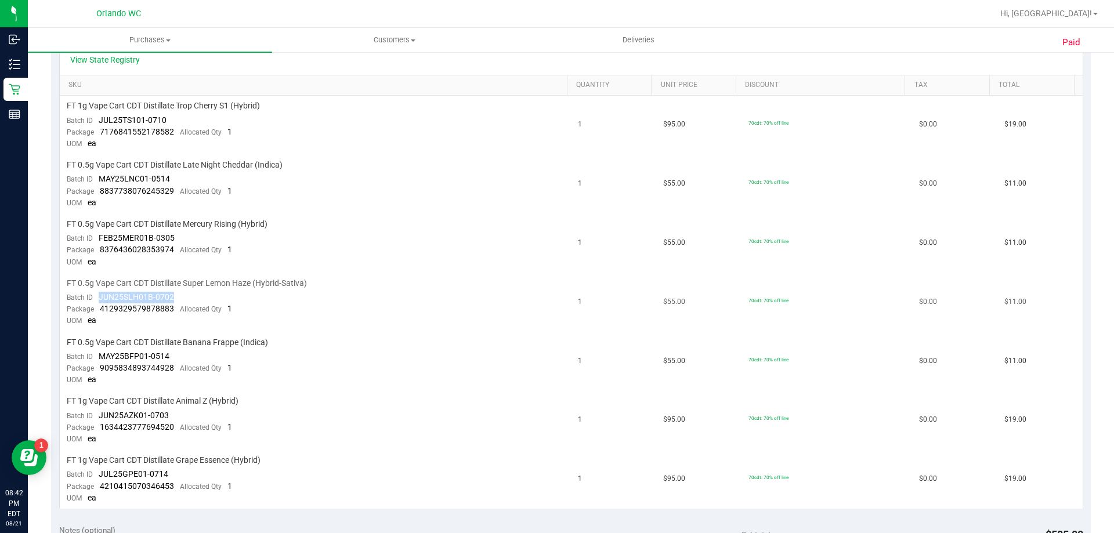
drag, startPoint x: 99, startPoint y: 296, endPoint x: 196, endPoint y: 300, distance: 97.0
click at [196, 300] on td "FT 0.5g Vape Cart CDT Distillate Super Lemon Haze (Hybrid-Sativa) Batch ID JUN2…" at bounding box center [316, 302] width 512 height 59
copy span "JUN25SLH01B-0702"
